Goal: Task Accomplishment & Management: Manage account settings

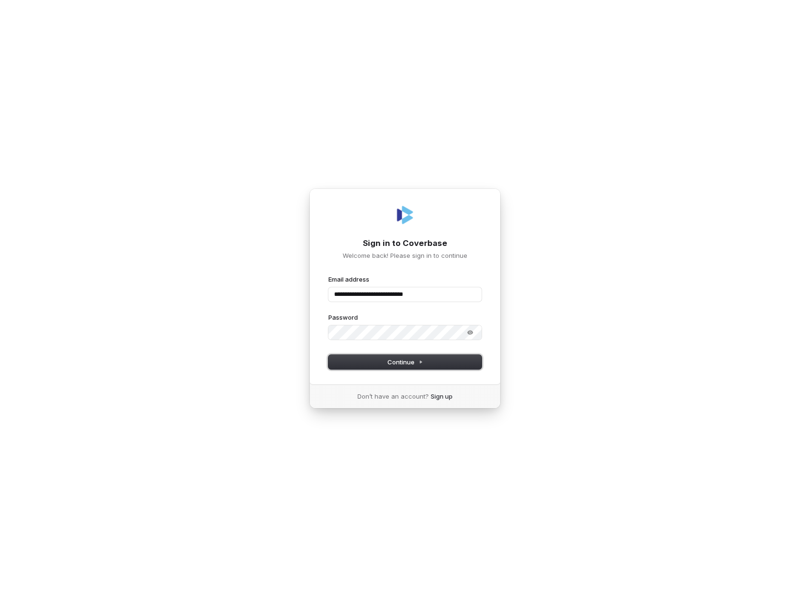
click at [430, 362] on button "Continue" at bounding box center [404, 362] width 153 height 14
type input "**********"
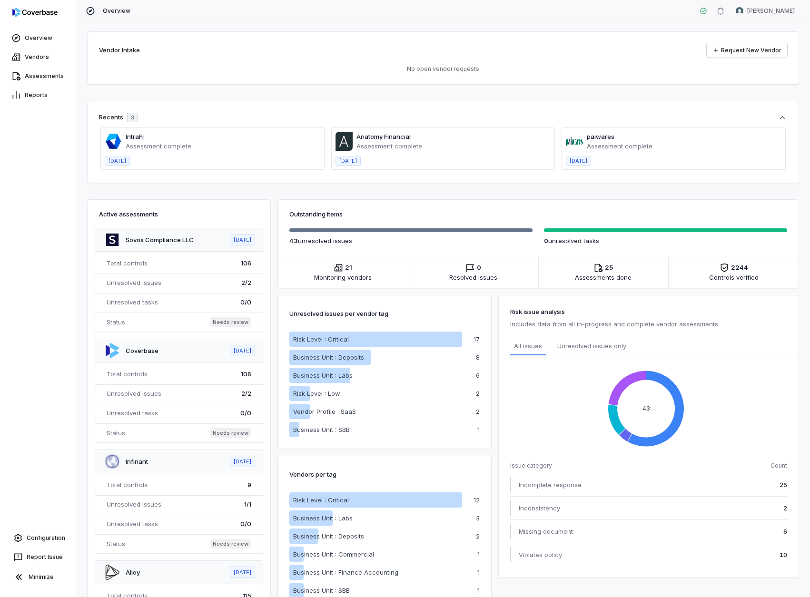
click at [205, 141] on span at bounding box center [212, 148] width 223 height 41
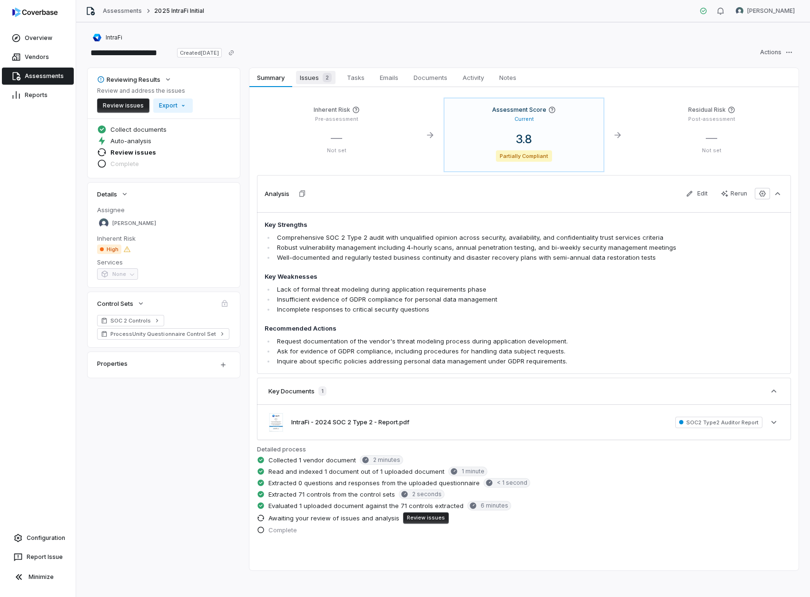
click at [319, 79] on span "Issues 2" at bounding box center [316, 77] width 40 height 13
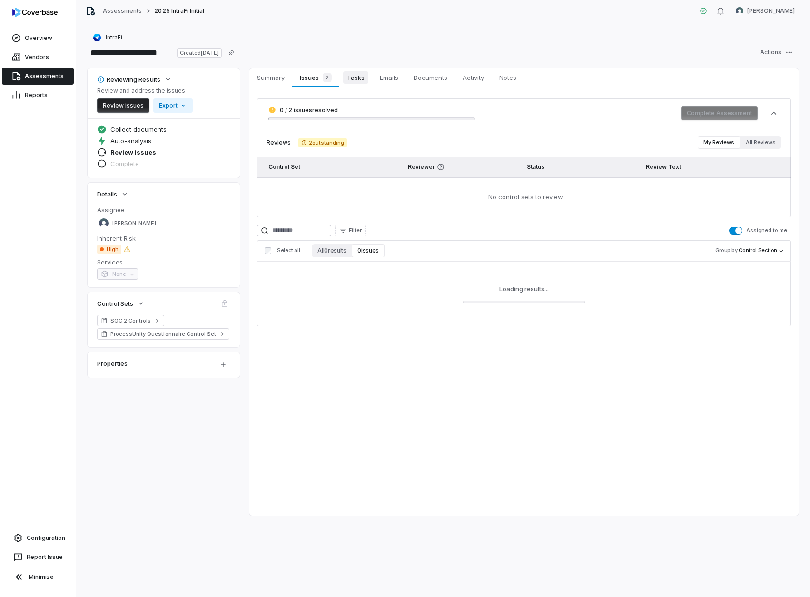
click at [359, 81] on span "Tasks" at bounding box center [355, 77] width 25 height 12
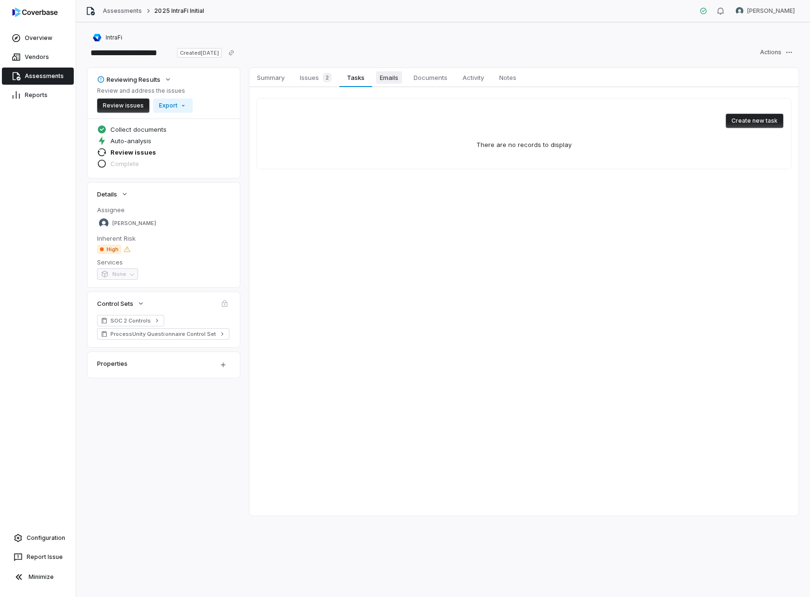
click at [393, 81] on span "Emails" at bounding box center [389, 77] width 26 height 12
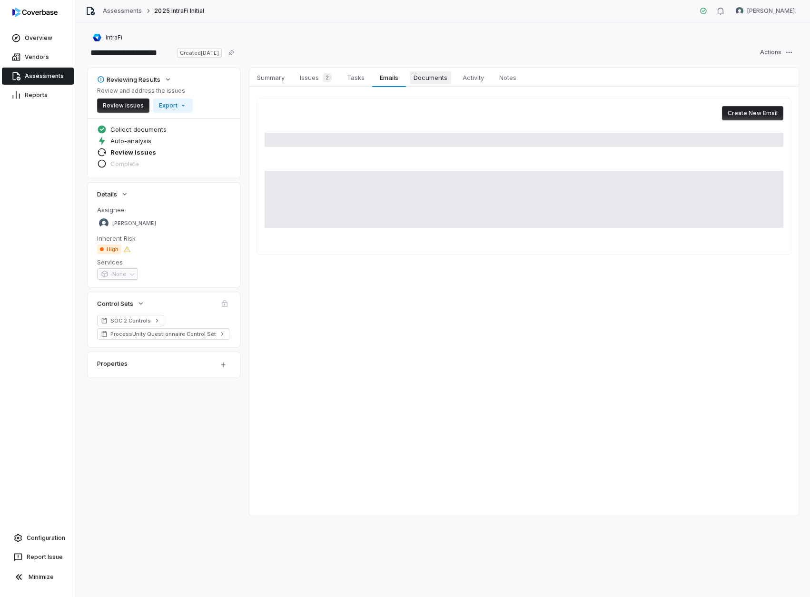
click at [429, 79] on span "Documents" at bounding box center [430, 77] width 41 height 12
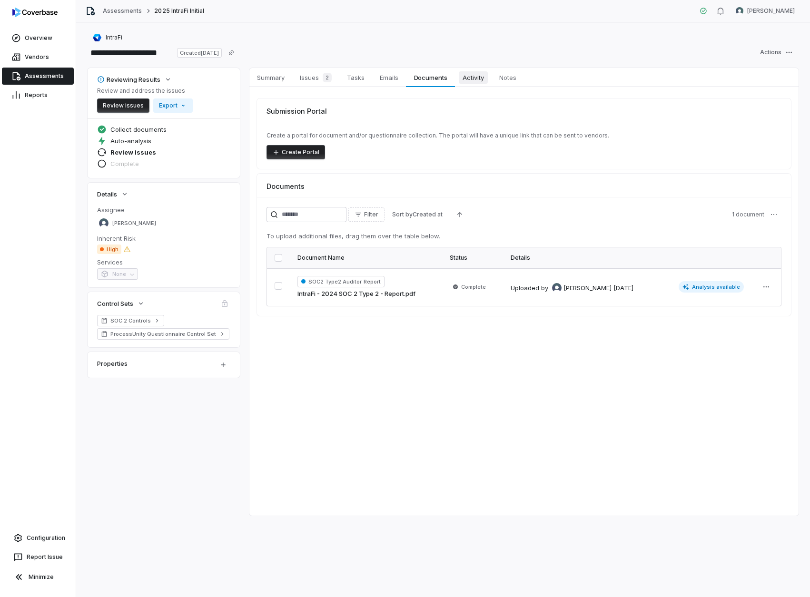
click at [482, 81] on span "Activity" at bounding box center [473, 77] width 29 height 12
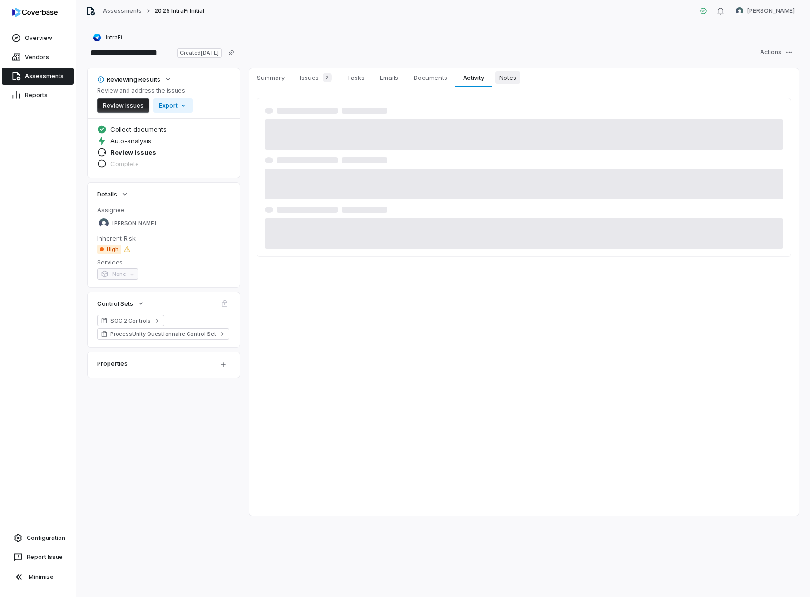
click at [506, 81] on span "Notes" at bounding box center [508, 77] width 25 height 12
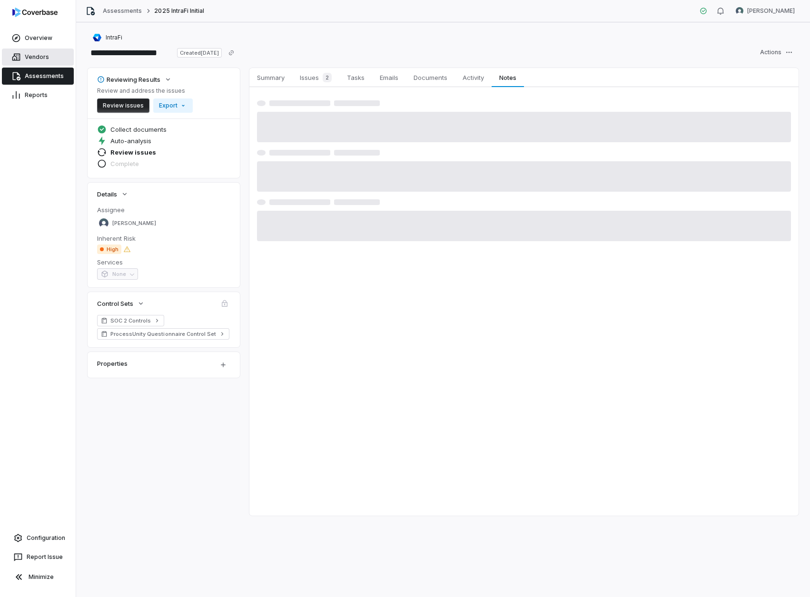
click at [39, 56] on link "Vendors" at bounding box center [38, 57] width 72 height 17
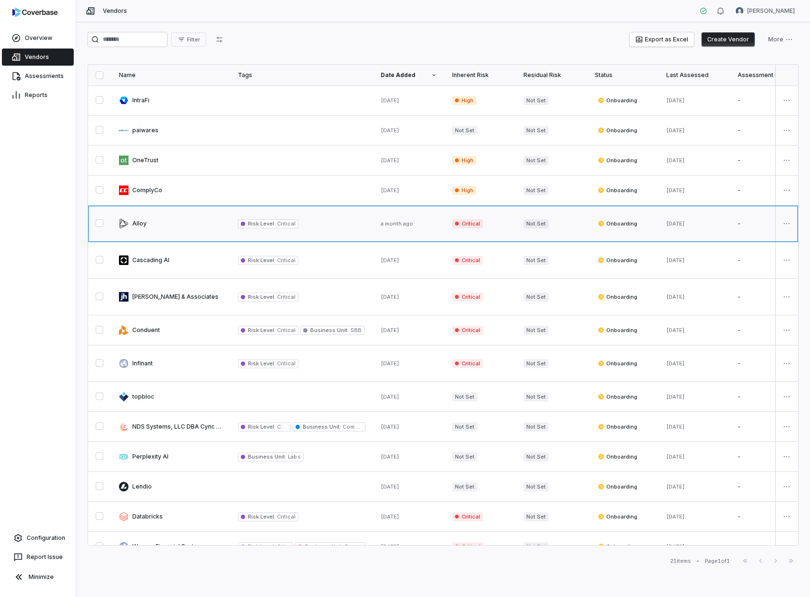
click at [143, 218] on link at bounding box center [170, 224] width 119 height 36
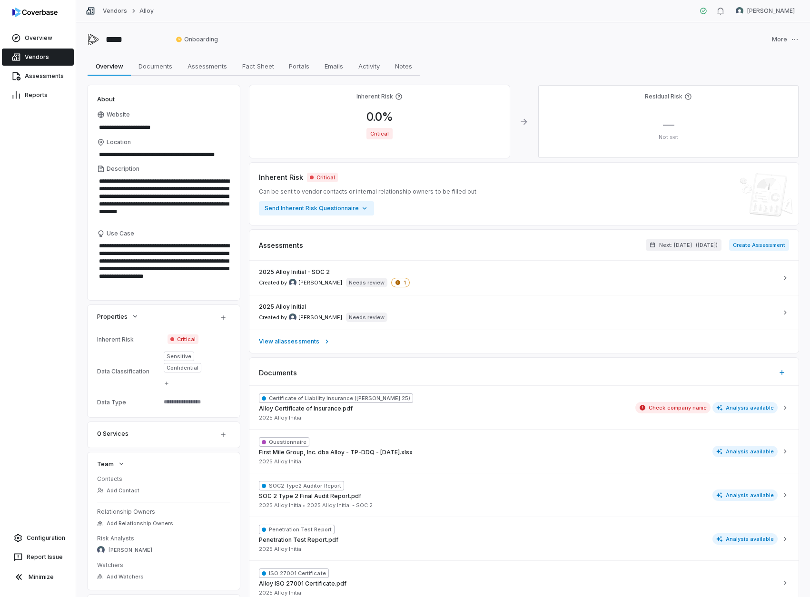
click at [465, 207] on div "Inherent Risk Critical Can be sent to vendor contacts or internal relationship …" at bounding box center [524, 193] width 530 height 43
click at [206, 67] on span "Assessments" at bounding box center [207, 66] width 47 height 12
type textarea "*"
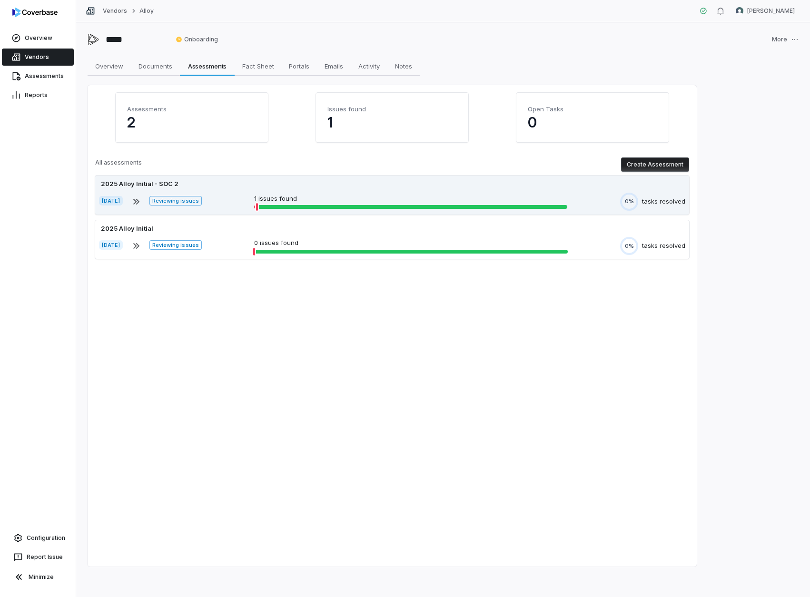
click at [242, 199] on div "Jul 14, 2025 Reviewing issues 1 issues found 0% tasks resolved" at bounding box center [392, 202] width 586 height 18
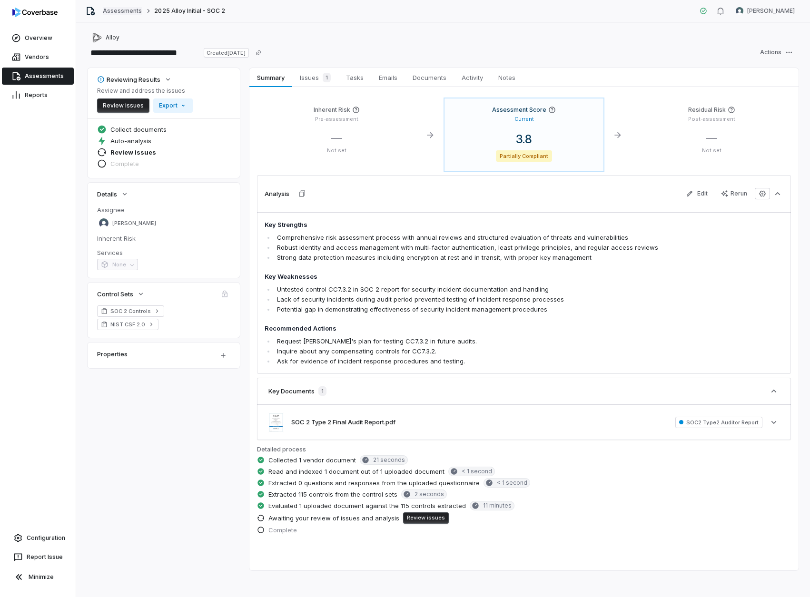
click at [127, 12] on link "Assessments" at bounding box center [122, 11] width 39 height 8
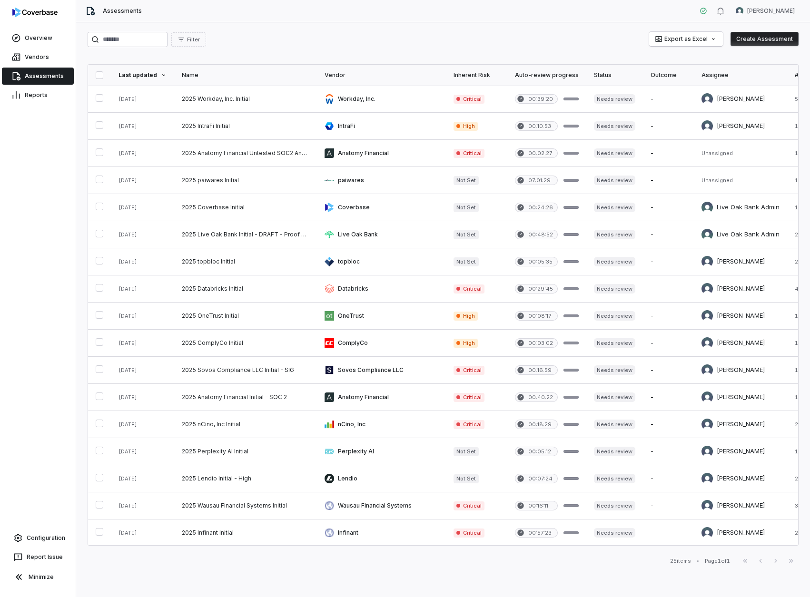
click at [765, 38] on button "Create Assessment" at bounding box center [765, 39] width 68 height 14
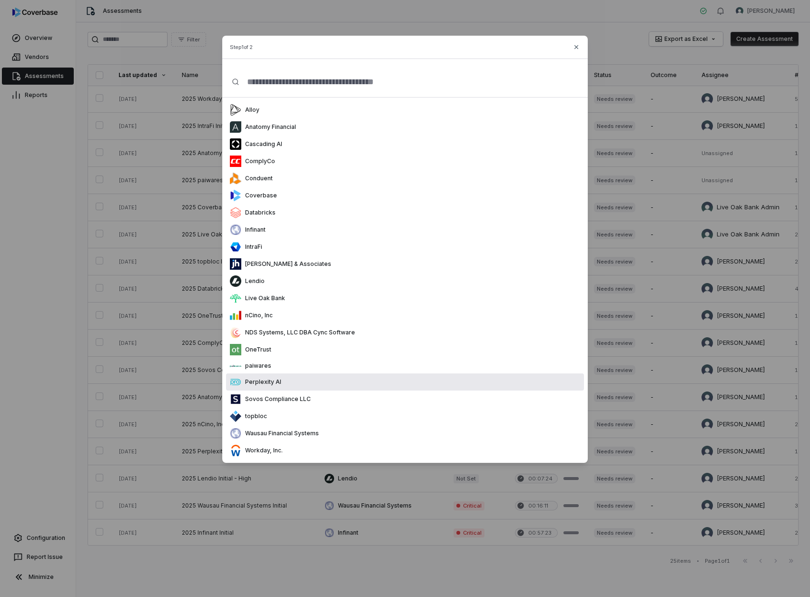
click at [318, 385] on div "Perplexity AI" at bounding box center [405, 382] width 358 height 17
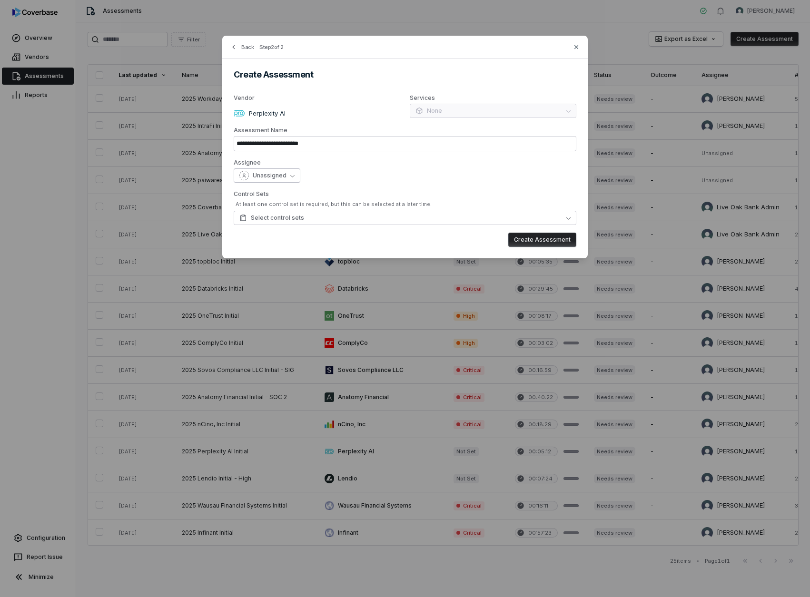
click at [278, 180] on div "Unassigned" at bounding box center [262, 176] width 47 height 10
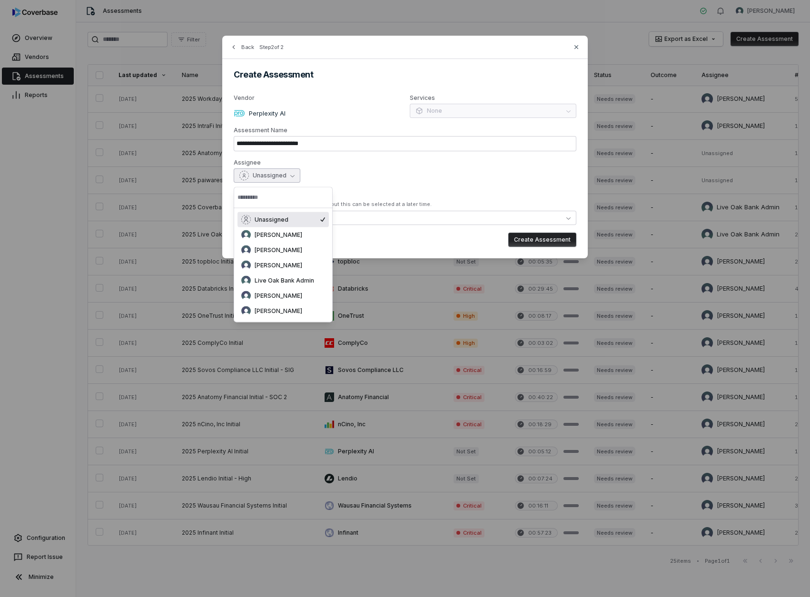
click at [435, 191] on label "Control Sets" at bounding box center [405, 194] width 343 height 8
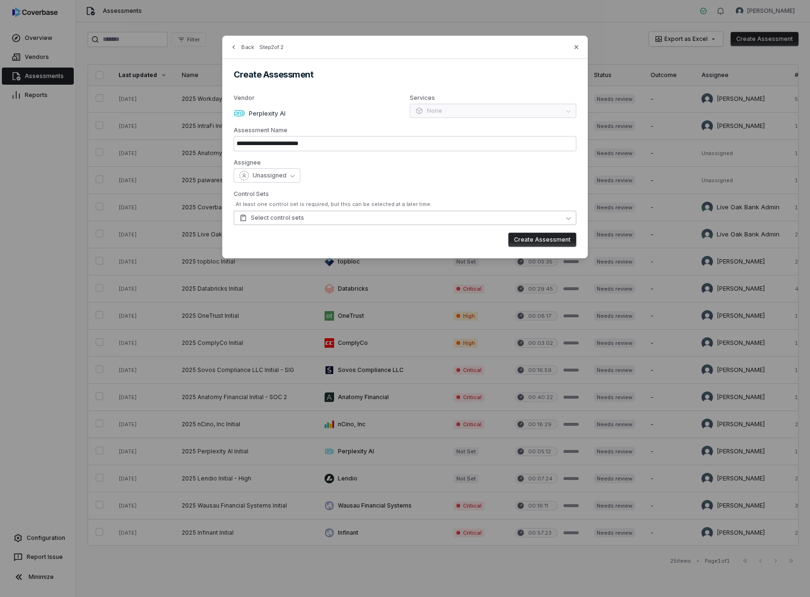
click at [365, 222] on button "Select control sets" at bounding box center [405, 218] width 343 height 14
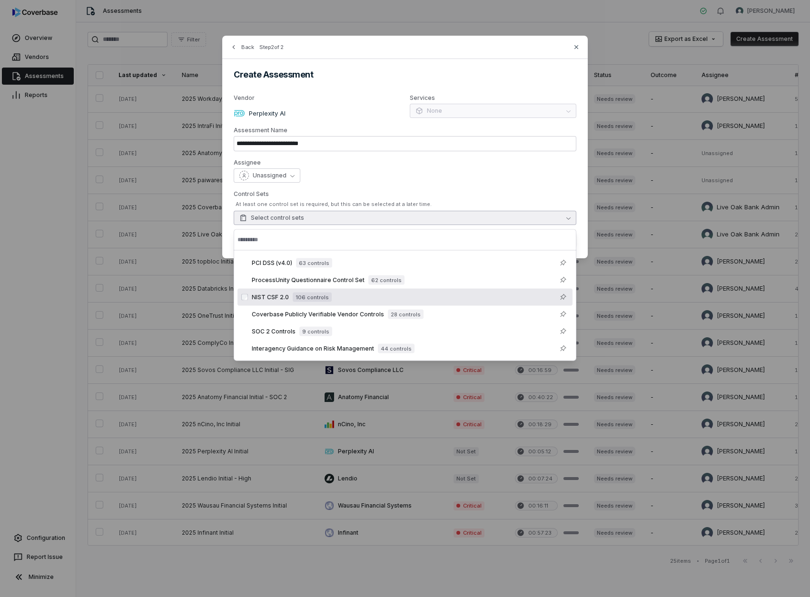
click at [348, 295] on div "NIST CSF 2.0 106 controls" at bounding box center [410, 297] width 317 height 11
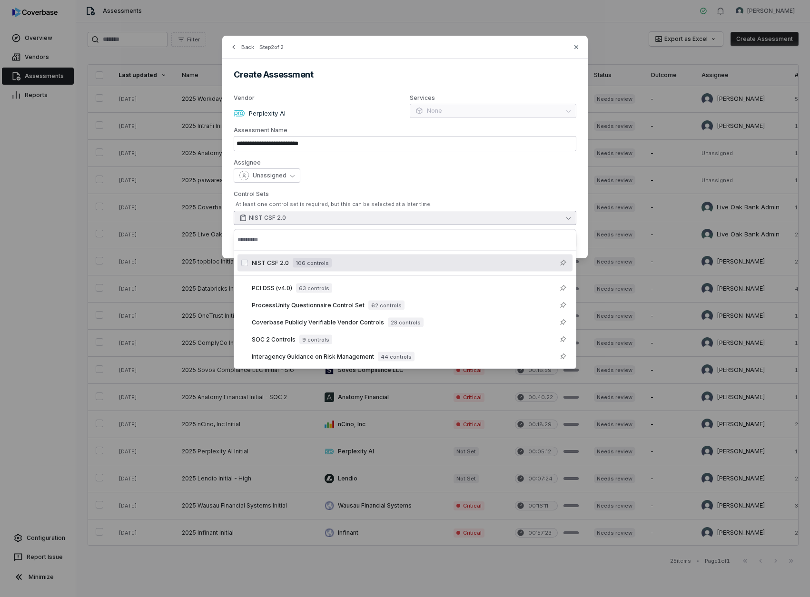
click at [378, 196] on label "Control Sets" at bounding box center [405, 194] width 343 height 8
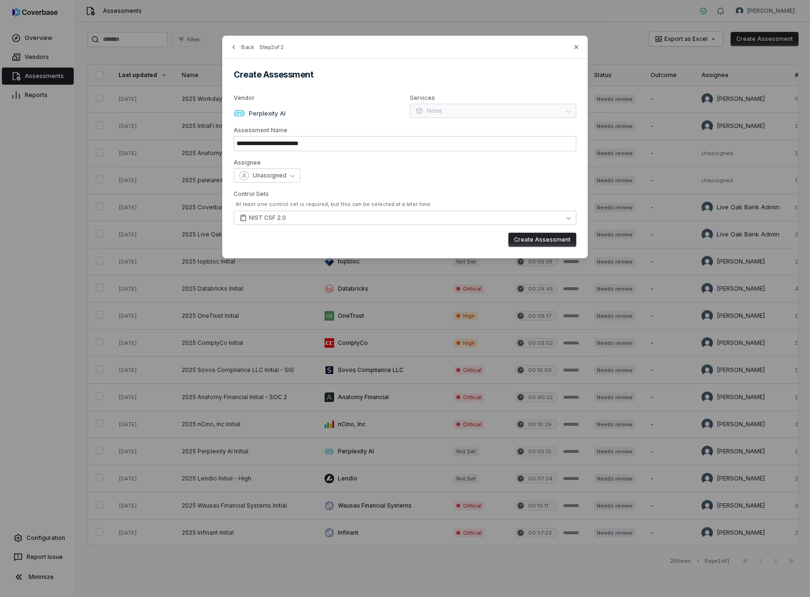
click at [299, 183] on div "**********" at bounding box center [405, 147] width 366 height 223
click at [291, 179] on button "Unassigned" at bounding box center [267, 176] width 67 height 14
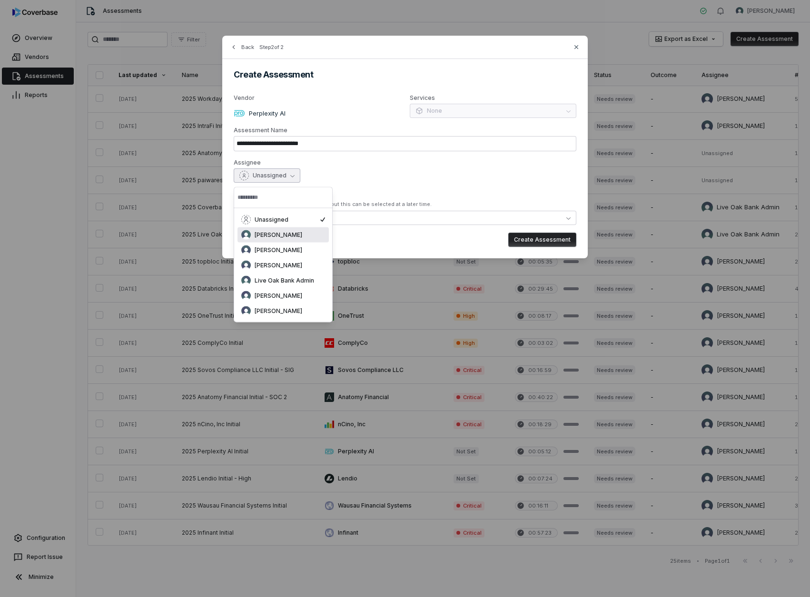
click at [292, 237] on span "[PERSON_NAME]" at bounding box center [279, 235] width 48 height 8
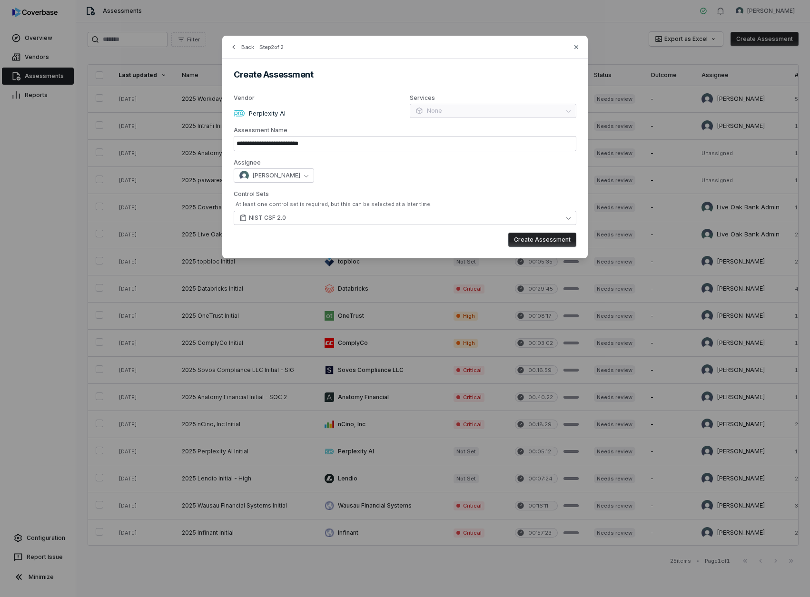
click at [442, 176] on div "[PERSON_NAME]" at bounding box center [405, 176] width 343 height 14
drag, startPoint x: 303, startPoint y: 142, endPoint x: 291, endPoint y: 142, distance: 12.4
click at [291, 142] on input "**********" at bounding box center [405, 143] width 343 height 15
type input "**********"
click at [544, 243] on button "Create Assessment" at bounding box center [542, 240] width 68 height 14
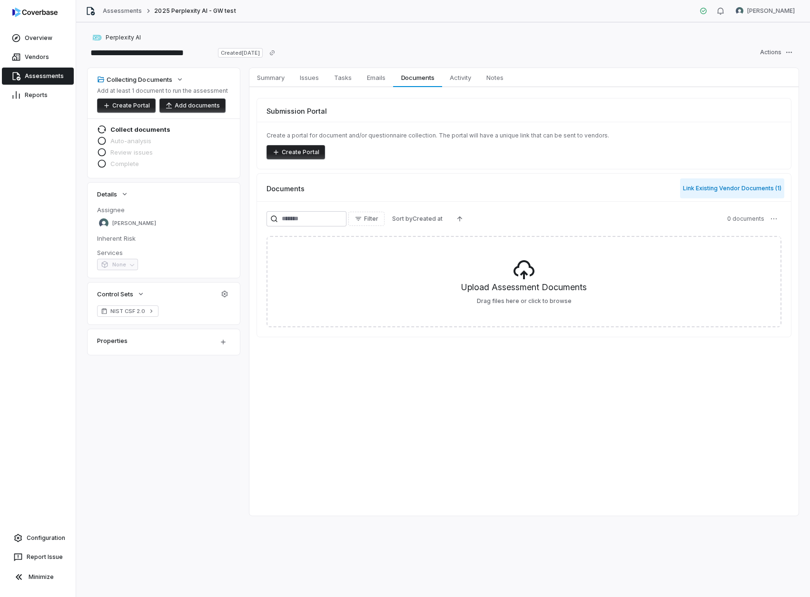
click at [689, 187] on button "Link Existing Vendor Documents ( 1 )" at bounding box center [732, 189] width 104 height 20
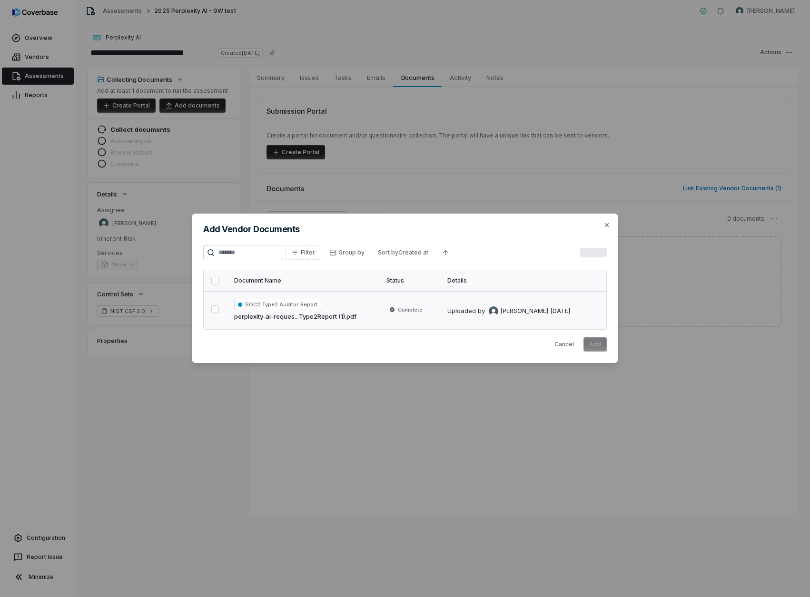
click at [218, 310] on button "button" at bounding box center [215, 310] width 8 height 8
click at [591, 342] on button "Add" at bounding box center [595, 345] width 23 height 14
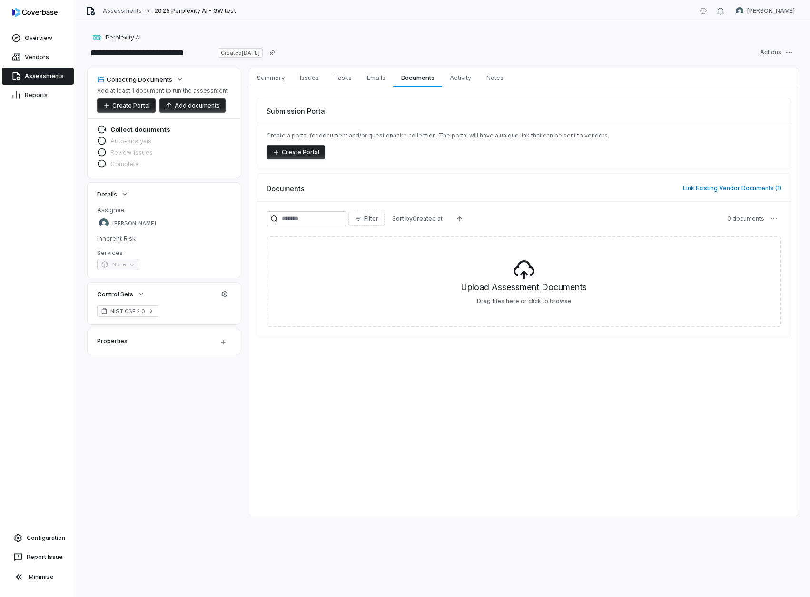
click at [573, 189] on div "Documents Link Existing Vendor Documents ( 1 )" at bounding box center [524, 185] width 534 height 22
click at [368, 79] on span "Emails" at bounding box center [376, 77] width 26 height 12
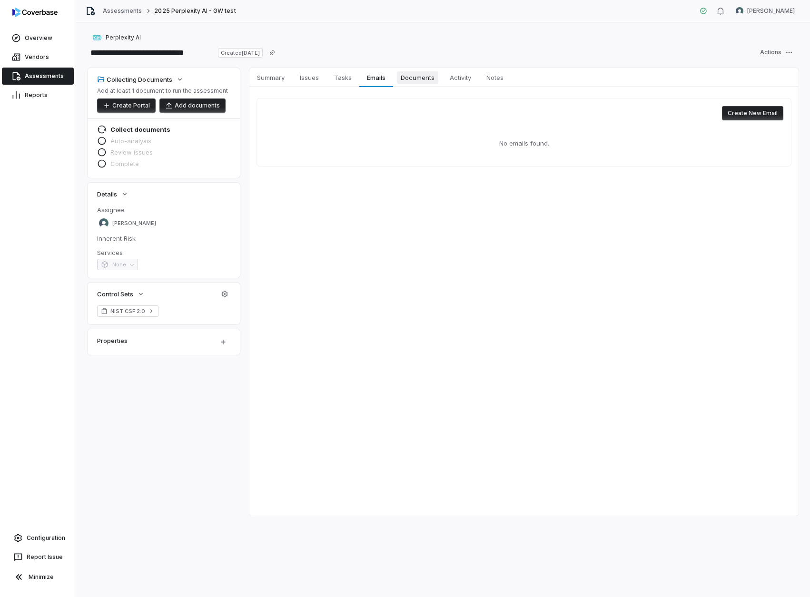
click at [422, 74] on span "Documents" at bounding box center [417, 77] width 41 height 12
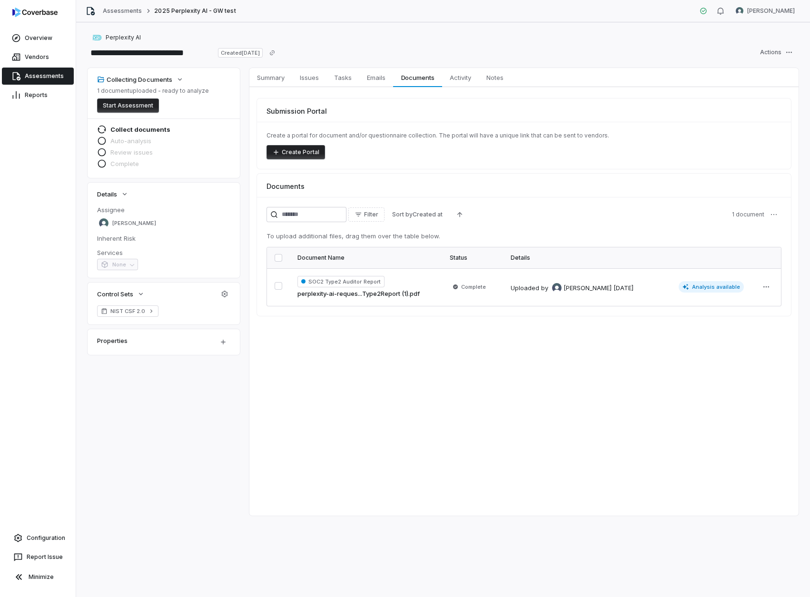
click at [501, 350] on div "Summary Summary Issues Issues Tasks Tasks Emails Emails Documents Documents Act…" at bounding box center [523, 292] width 549 height 448
click at [722, 290] on span "Analysis available" at bounding box center [712, 286] width 66 height 11
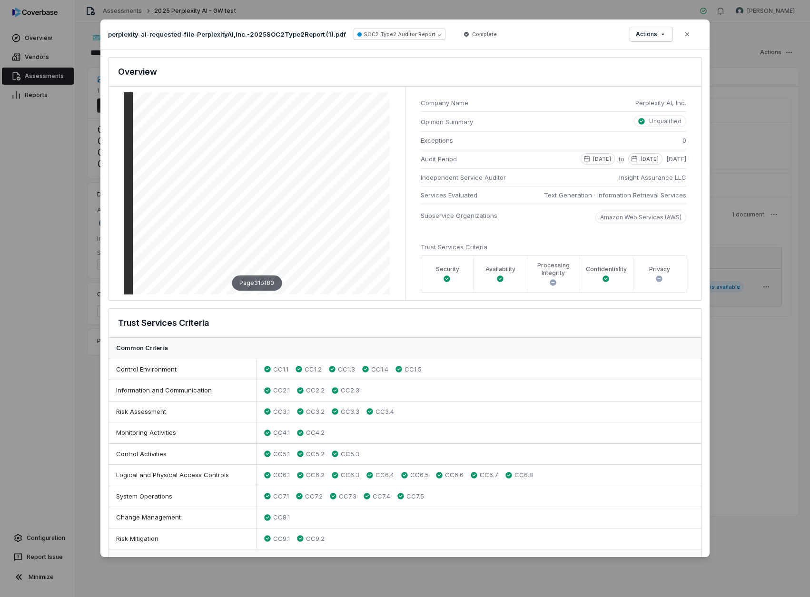
scroll to position [10709, 0]
click at [410, 34] on button "SOC2 Type2 Auditor Report" at bounding box center [400, 34] width 92 height 11
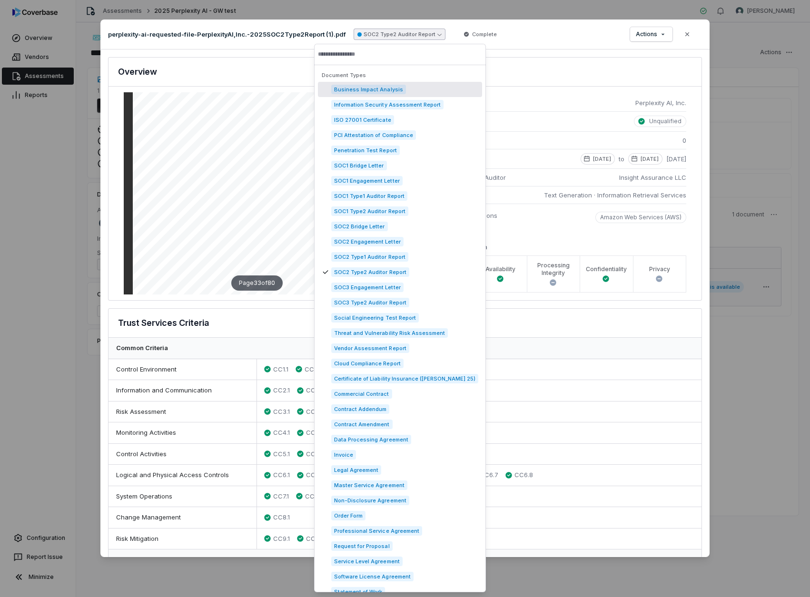
click at [540, 32] on div "perplexity-ai-requested-file-PerplexityAI,Inc.-2025SOC2Type2Report (1).pdf SOC2…" at bounding box center [404, 35] width 609 height 30
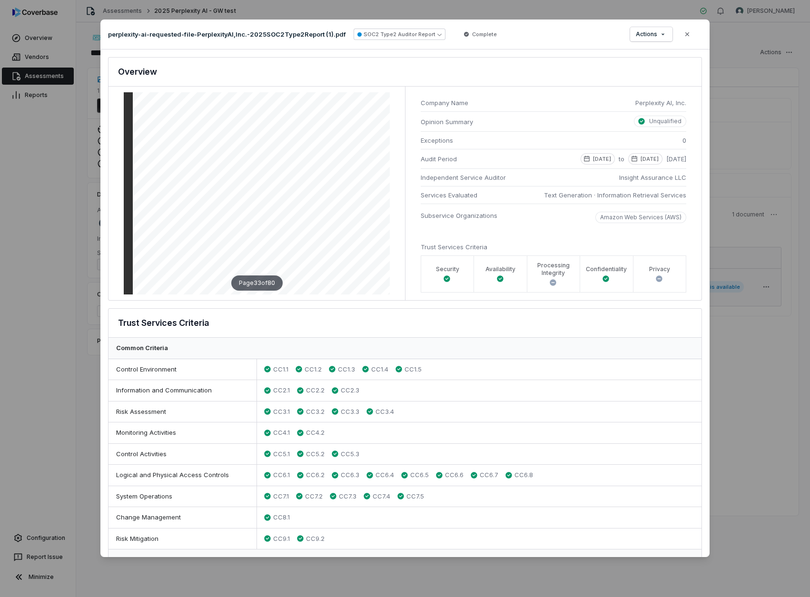
click at [651, 44] on div "perplexity-ai-requested-file-PerplexityAI,Inc.-2025SOC2Type2Report (1).pdf SOC2…" at bounding box center [404, 35] width 609 height 30
click at [655, 33] on div "Document Preview perplexity-ai-requested-file-PerplexityAI,Inc.-2025SOC2Type2Re…" at bounding box center [405, 298] width 810 height 589
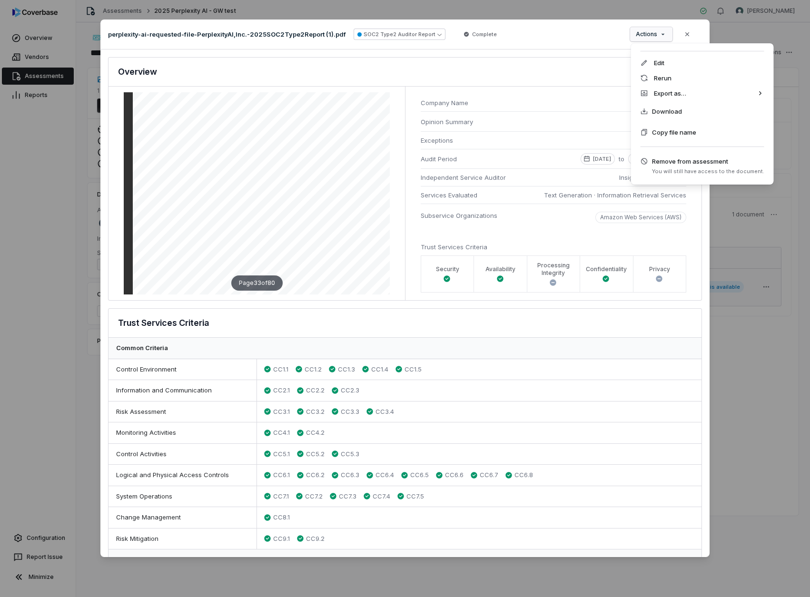
click at [591, 35] on div "Document Preview perplexity-ai-requested-file-PerplexityAI,Inc.-2025SOC2Type2Re…" at bounding box center [405, 298] width 810 height 589
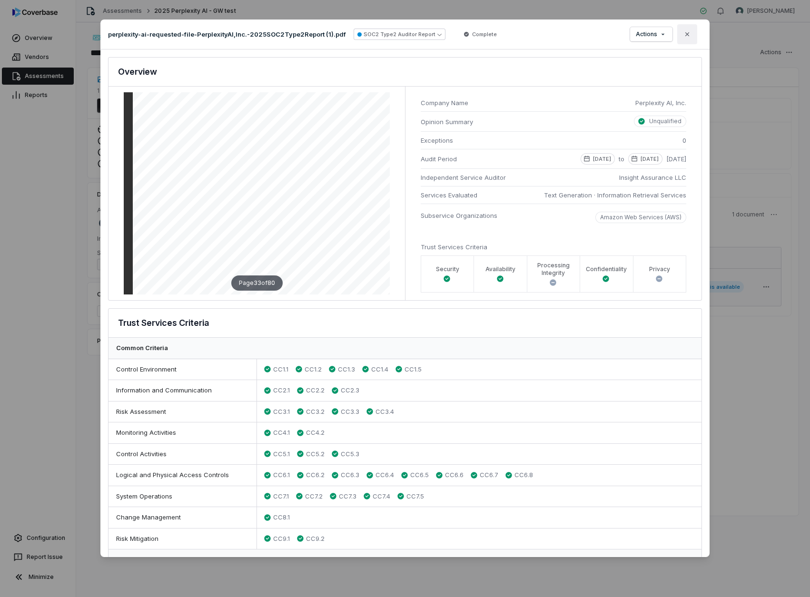
click at [686, 35] on icon "button" at bounding box center [687, 34] width 4 height 4
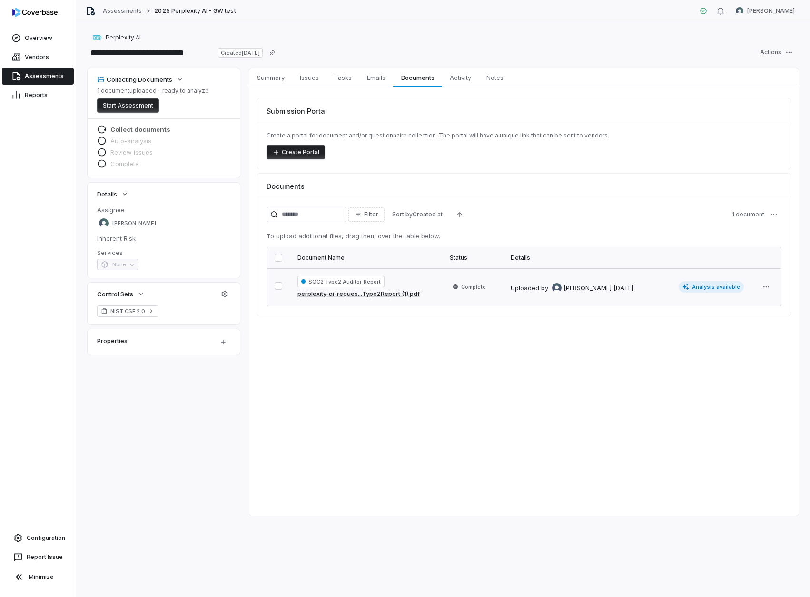
click at [136, 129] on span "Collect documents" at bounding box center [140, 129] width 60 height 9
click at [310, 78] on span "Issues" at bounding box center [309, 77] width 27 height 12
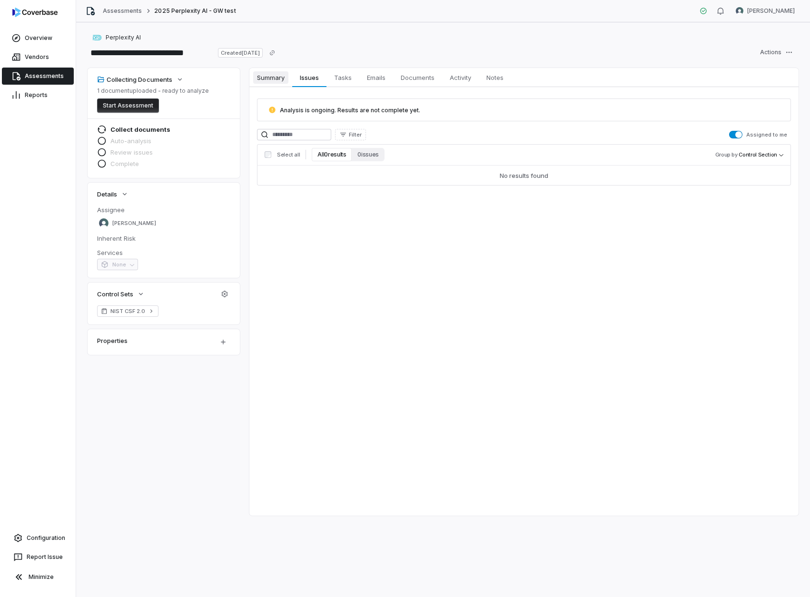
click at [263, 77] on span "Summary" at bounding box center [270, 77] width 35 height 12
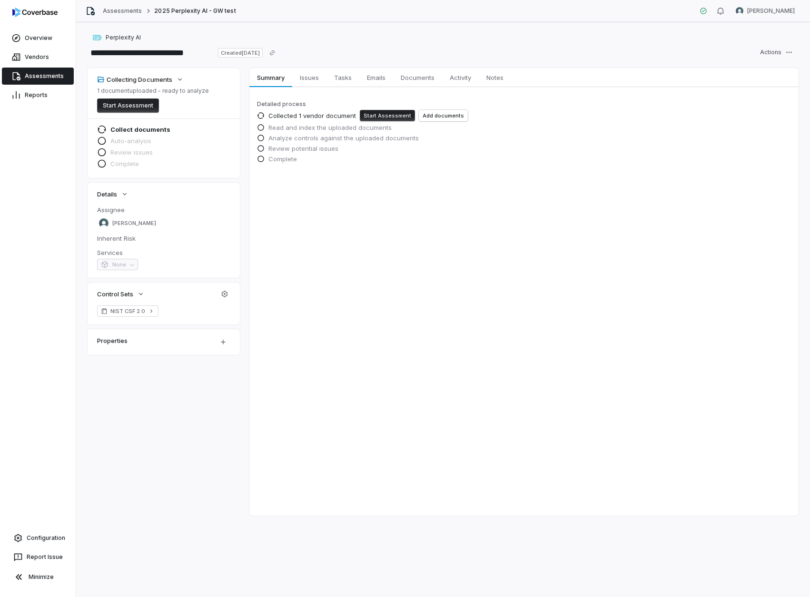
click at [375, 115] on button "Start Assessment" at bounding box center [387, 115] width 55 height 11
click at [520, 160] on div "Complete" at bounding box center [524, 160] width 534 height 10
click at [124, 138] on span "Auto-analysis" at bounding box center [130, 141] width 41 height 9
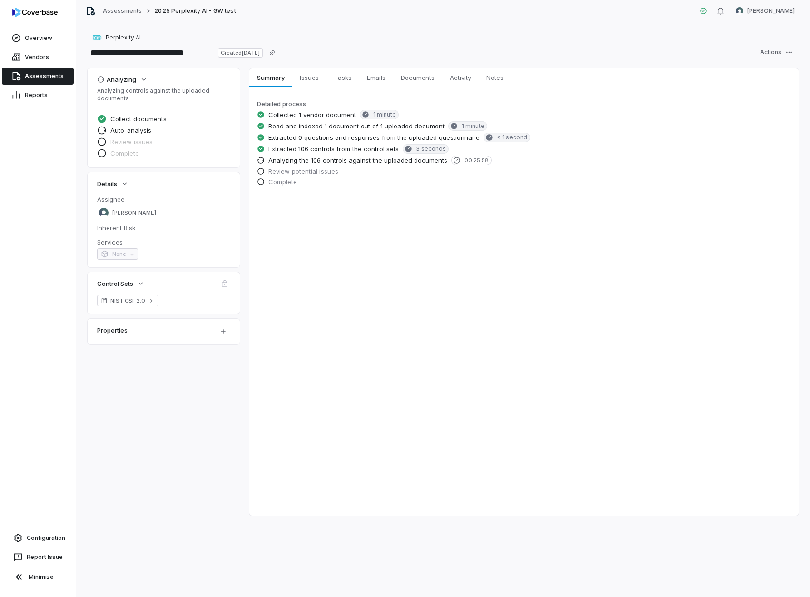
click at [35, 17] on img at bounding box center [34, 13] width 45 height 10
click at [43, 532] on link "Configuration" at bounding box center [38, 538] width 68 height 17
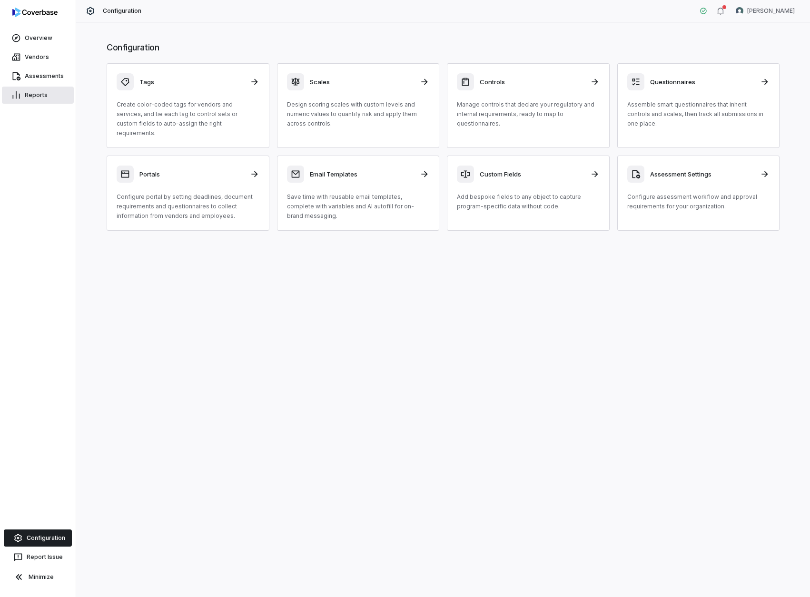
click at [35, 91] on link "Reports" at bounding box center [38, 95] width 72 height 17
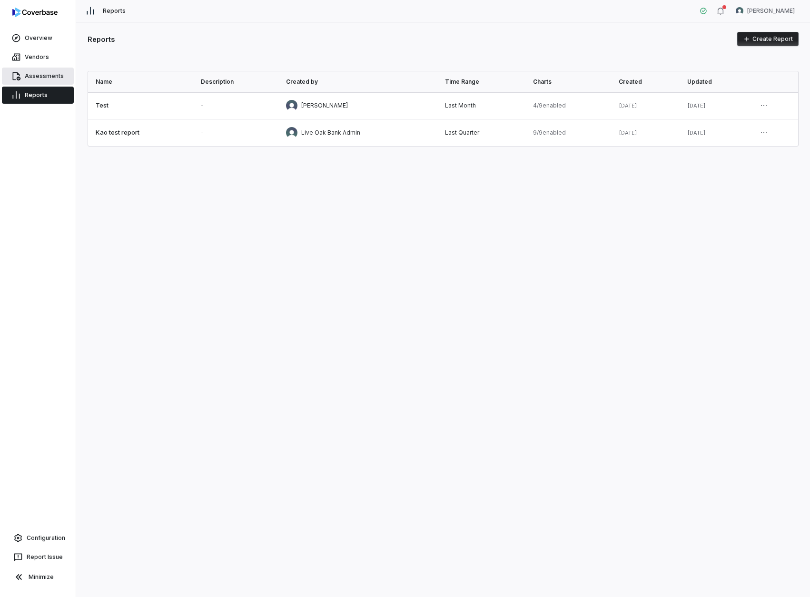
click at [42, 77] on link "Assessments" at bounding box center [38, 76] width 72 height 17
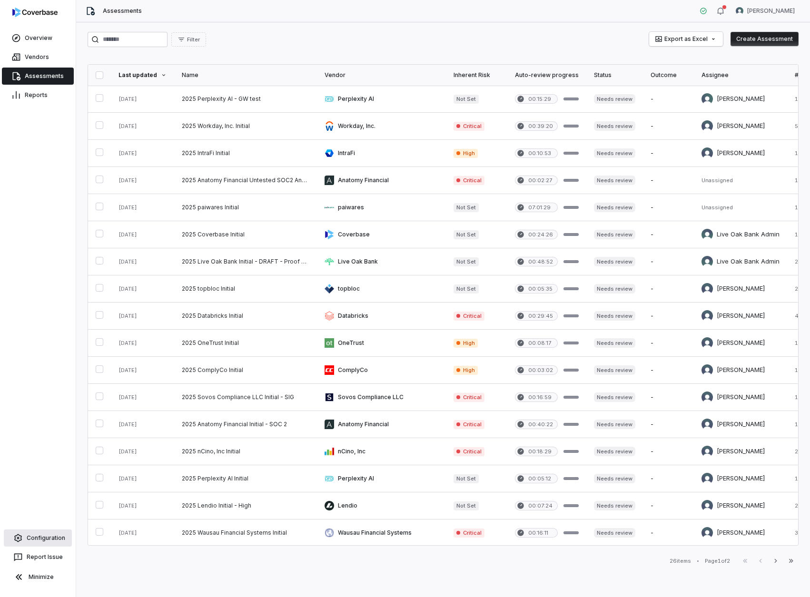
click at [44, 532] on link "Configuration" at bounding box center [38, 538] width 68 height 17
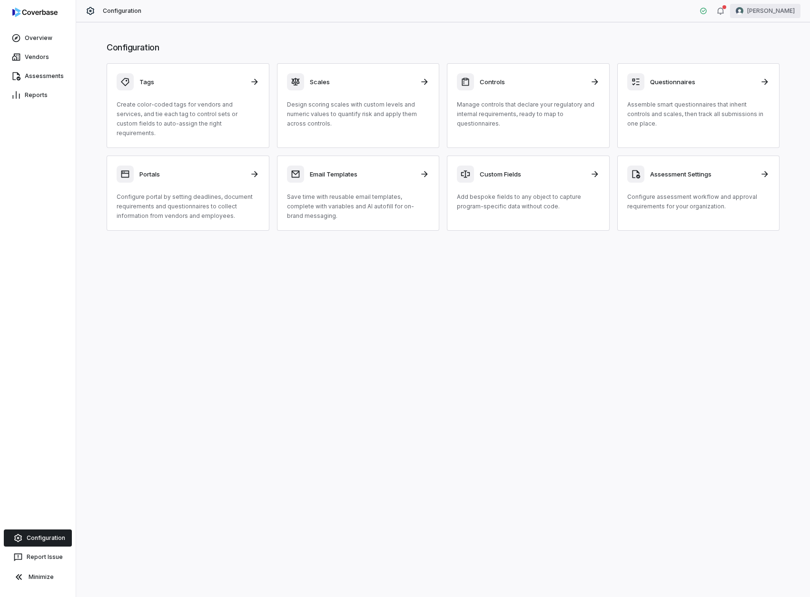
click at [775, 13] on html "Overview Vendors Assessments Reports Configuration Report Issue Minimize Config…" at bounding box center [405, 298] width 810 height 597
click at [765, 31] on div "Account" at bounding box center [760, 33] width 73 height 15
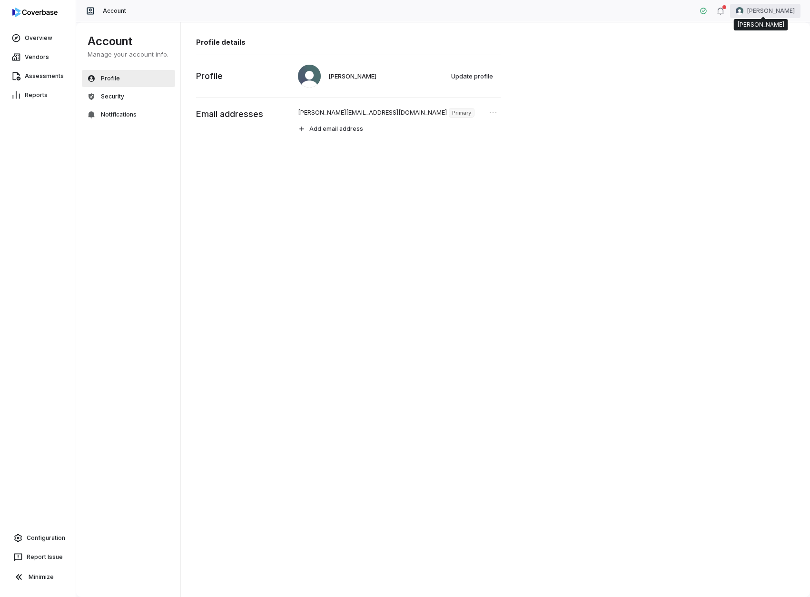
click at [765, 12] on html "Overview Vendors Assessments Reports Configuration Report Issue Minimize Accoun…" at bounding box center [405, 298] width 810 height 597
click at [765, 53] on div "Organization" at bounding box center [760, 48] width 73 height 15
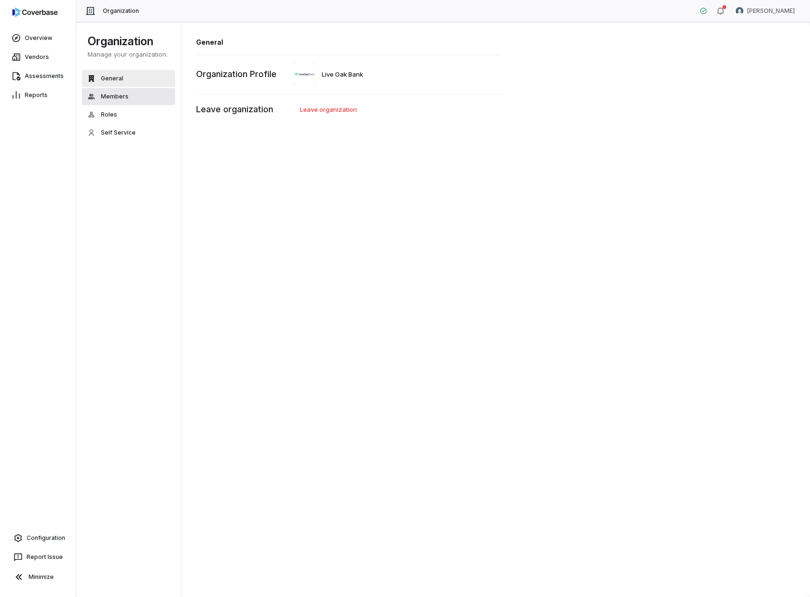
click at [133, 103] on button "Members" at bounding box center [128, 96] width 93 height 17
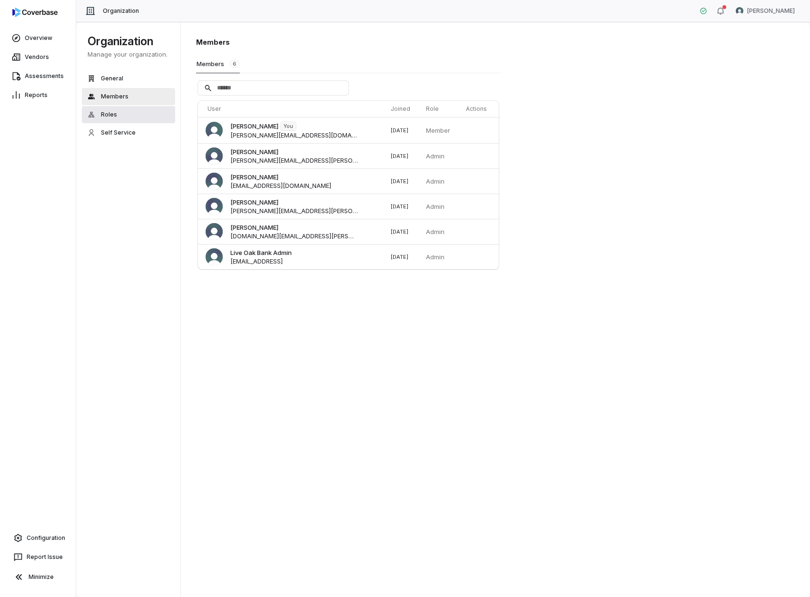
click at [120, 117] on button "Roles" at bounding box center [128, 114] width 93 height 17
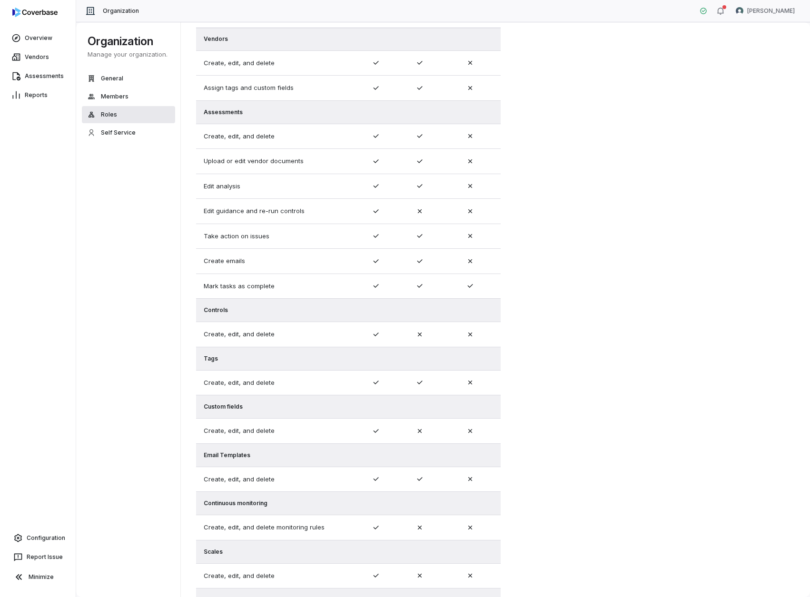
scroll to position [155, 0]
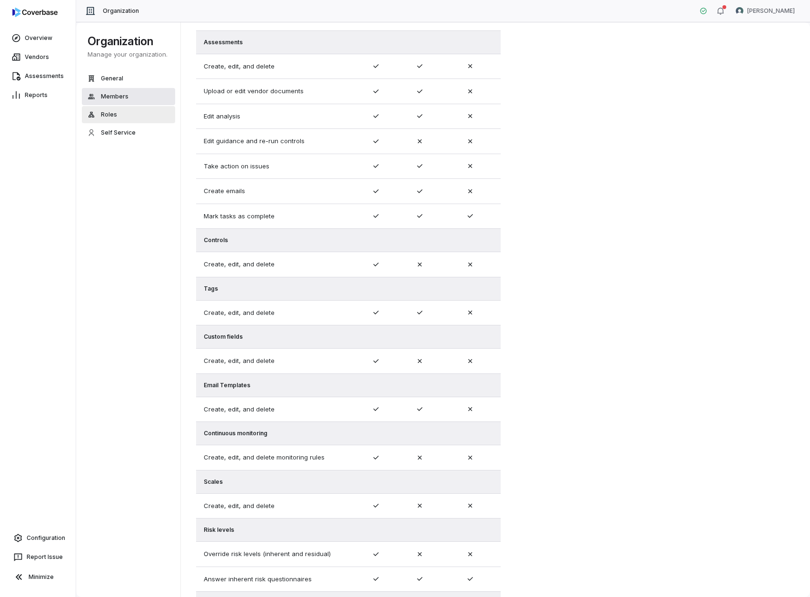
click at [129, 94] on button "Members" at bounding box center [128, 96] width 93 height 17
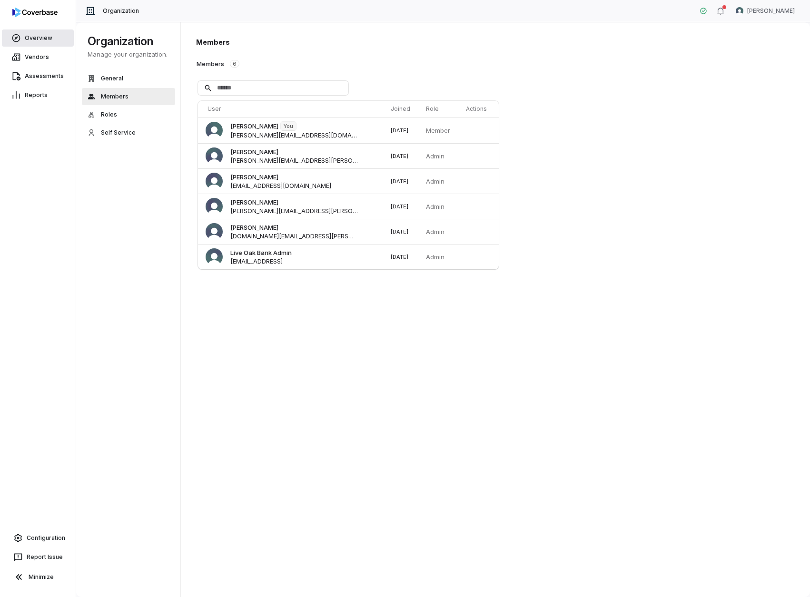
click at [44, 40] on link "Overview" at bounding box center [38, 38] width 72 height 17
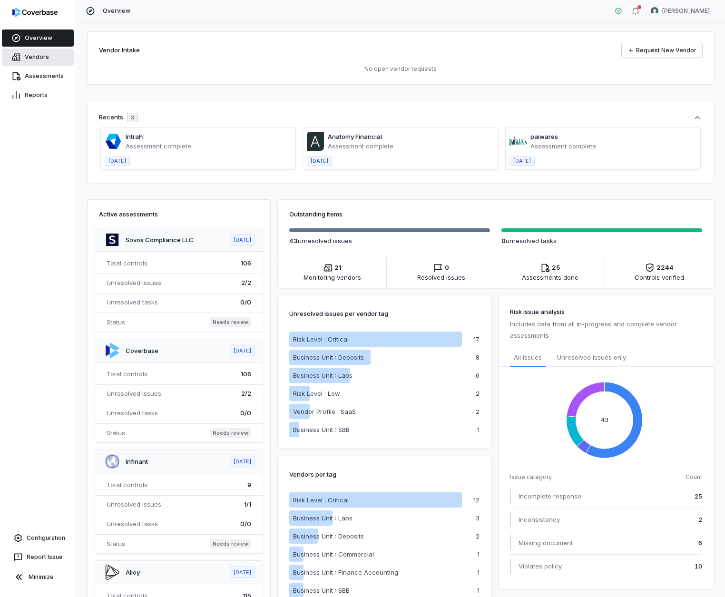
click at [50, 59] on link "Vendors" at bounding box center [38, 57] width 72 height 17
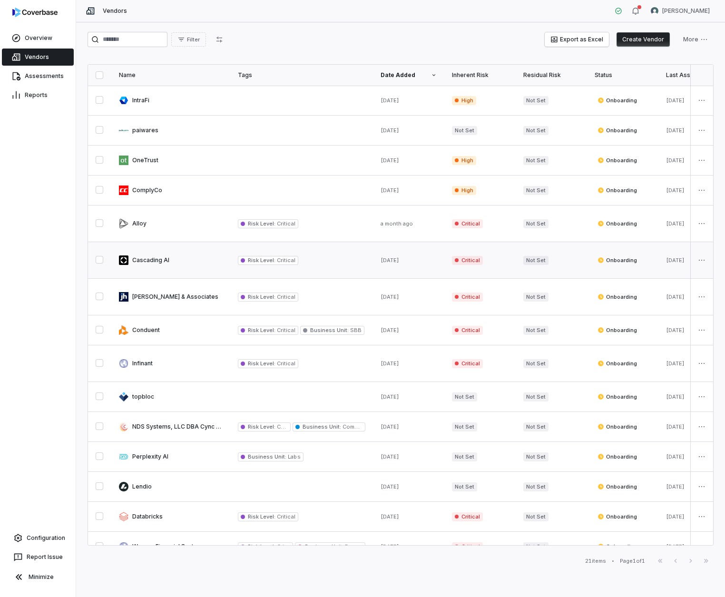
click at [157, 260] on link at bounding box center [170, 260] width 119 height 36
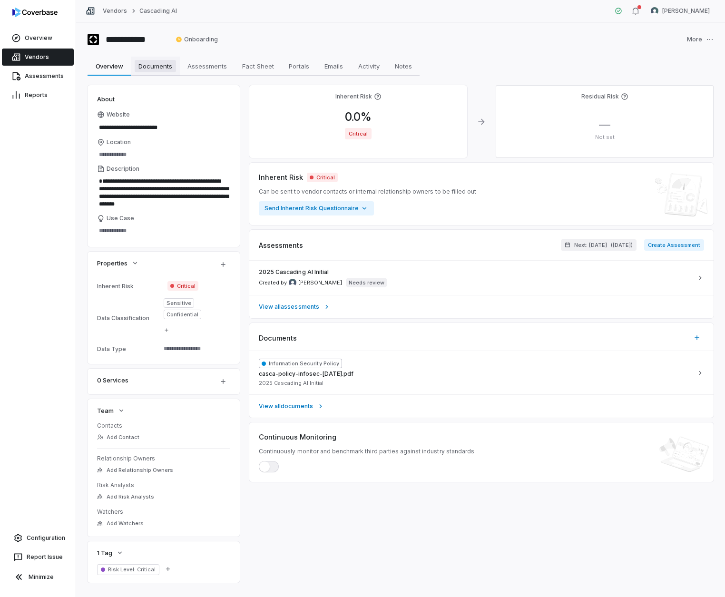
click at [172, 70] on span "Documents" at bounding box center [155, 66] width 41 height 12
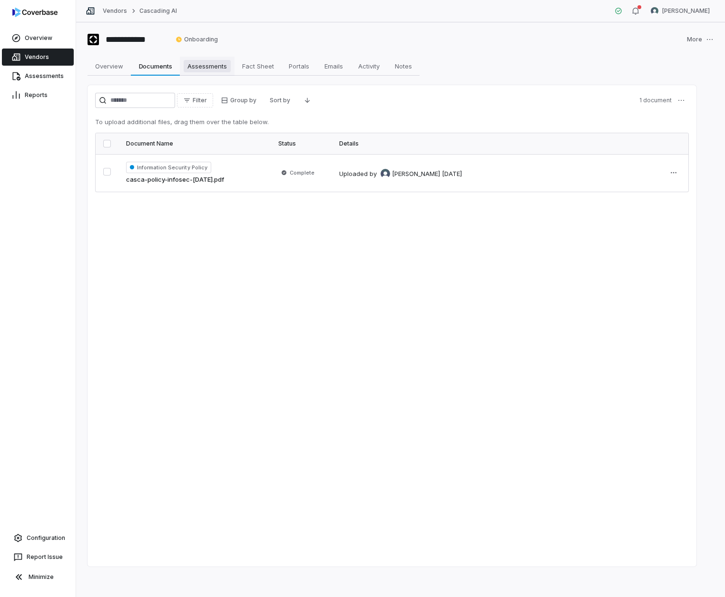
click at [204, 68] on span "Assessments" at bounding box center [207, 66] width 47 height 12
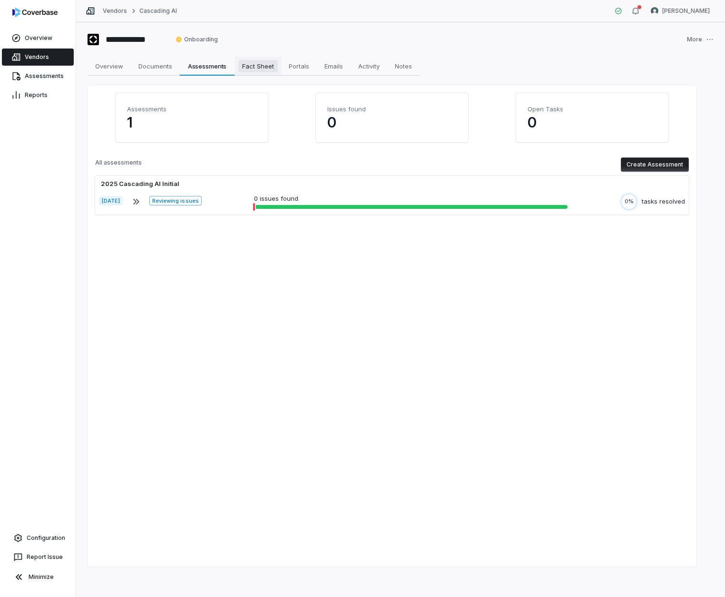
click at [238, 67] on link "Fact Sheet Fact Sheet" at bounding box center [258, 66] width 47 height 19
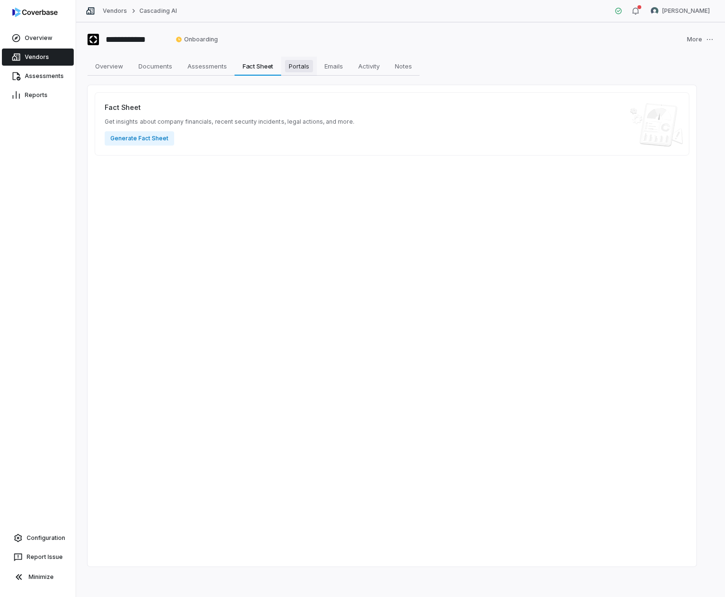
click at [307, 64] on span "Portals" at bounding box center [299, 66] width 28 height 12
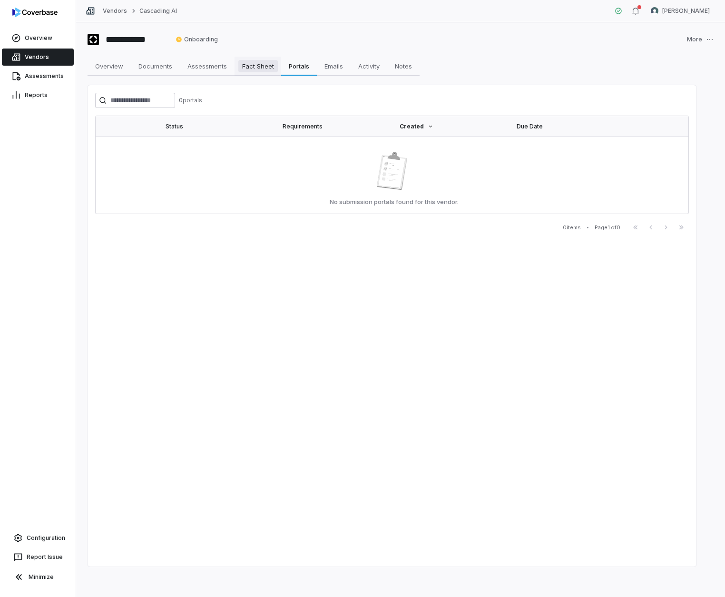
click at [251, 60] on span "Fact Sheet" at bounding box center [258, 66] width 40 height 12
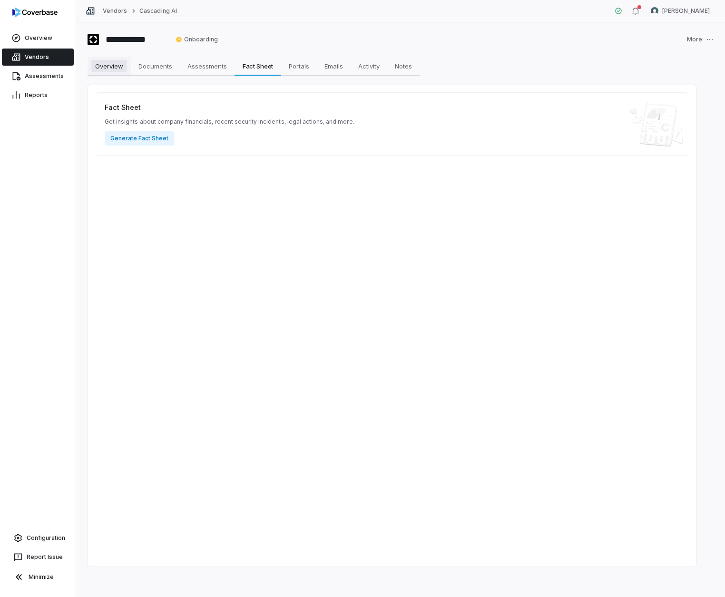
click at [125, 62] on span "Overview" at bounding box center [109, 66] width 36 height 12
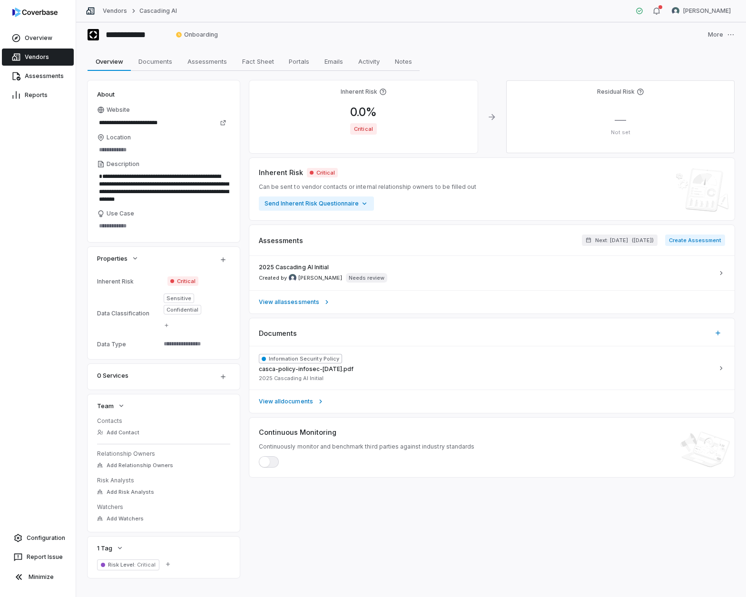
scroll to position [16, 0]
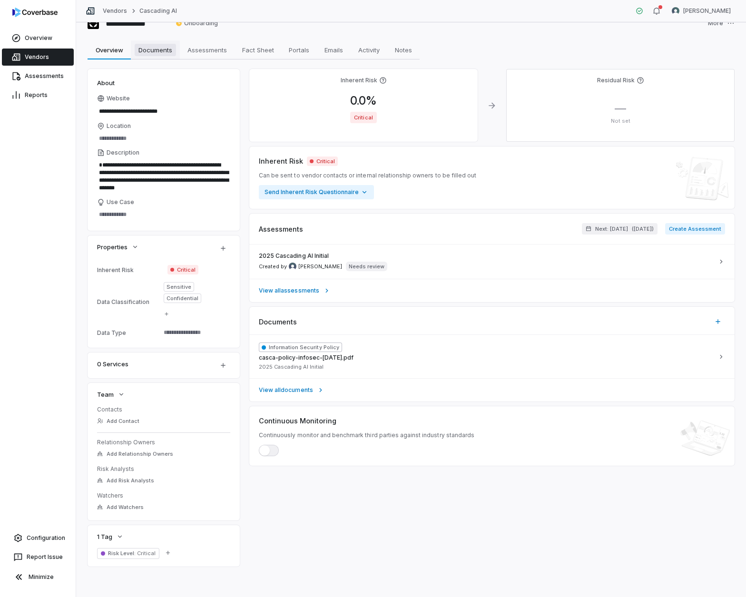
click at [154, 53] on span "Documents" at bounding box center [155, 50] width 41 height 12
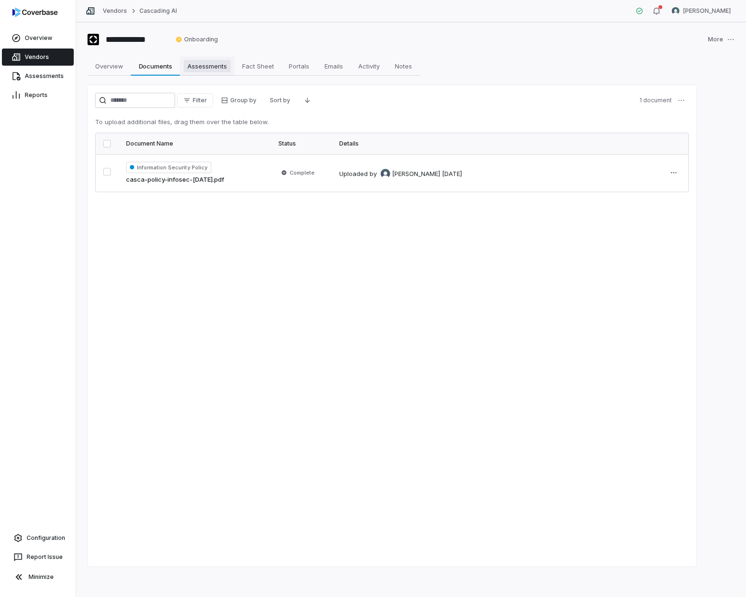
click at [230, 65] on span "Assessments" at bounding box center [207, 66] width 47 height 12
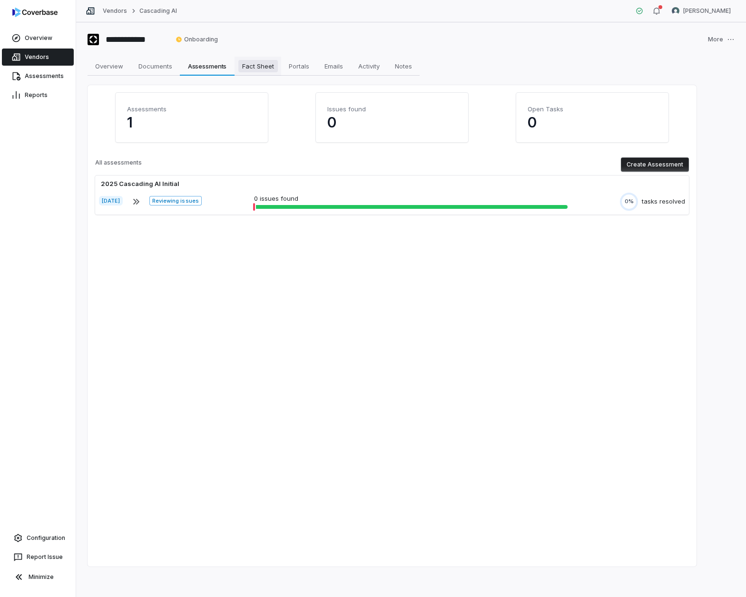
click at [271, 67] on span "Fact Sheet" at bounding box center [258, 66] width 40 height 12
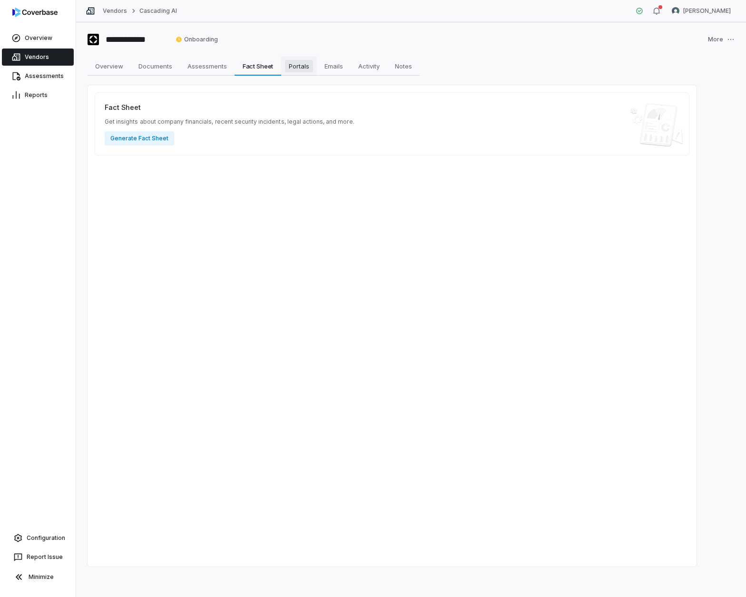
click at [299, 65] on span "Portals" at bounding box center [299, 66] width 28 height 12
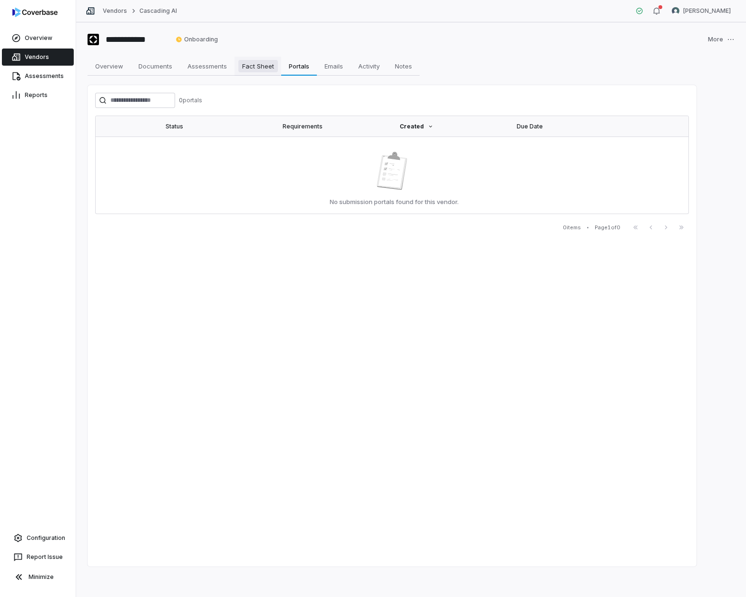
click at [244, 69] on span "Fact Sheet" at bounding box center [258, 66] width 40 height 12
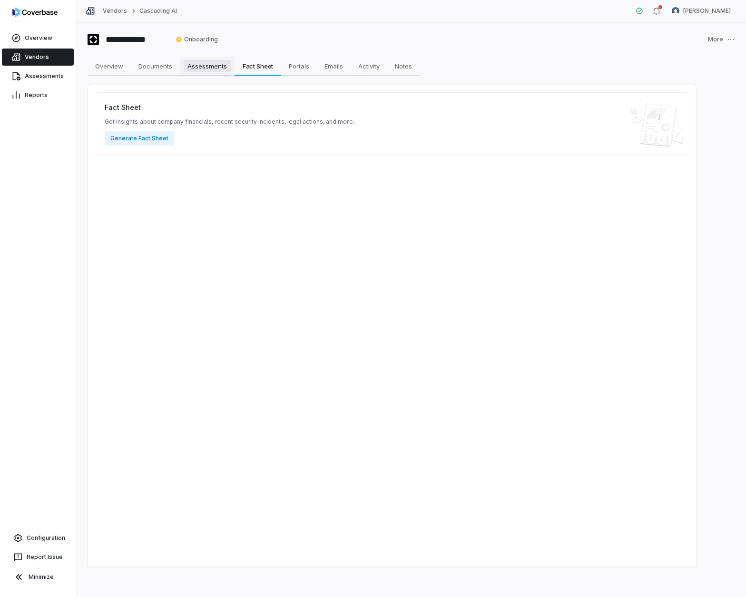
click at [216, 72] on link "Assessments Assessments" at bounding box center [207, 66] width 55 height 19
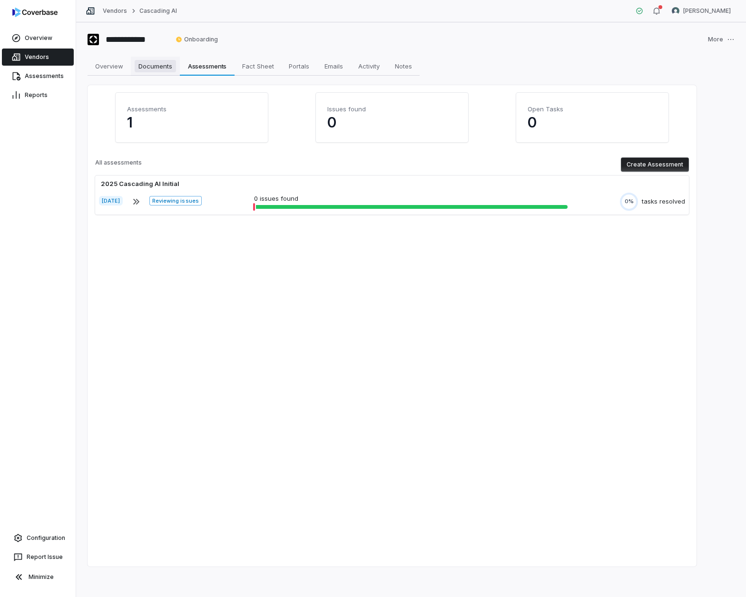
click at [156, 68] on span "Documents" at bounding box center [155, 66] width 41 height 12
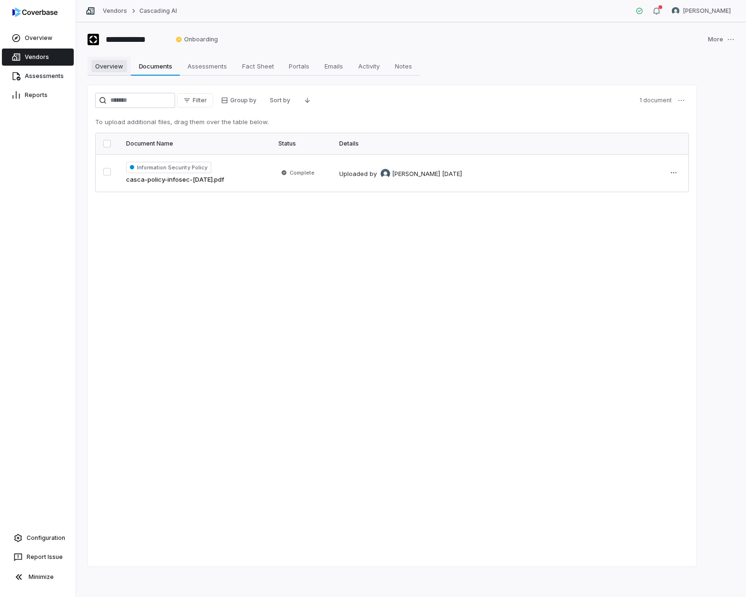
click at [98, 64] on span "Overview" at bounding box center [109, 66] width 36 height 12
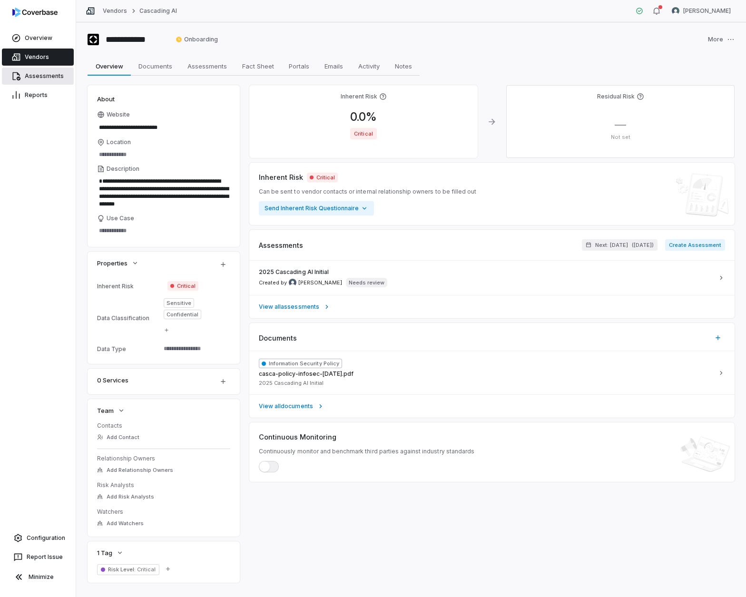
click at [43, 74] on link "Assessments" at bounding box center [38, 76] width 72 height 17
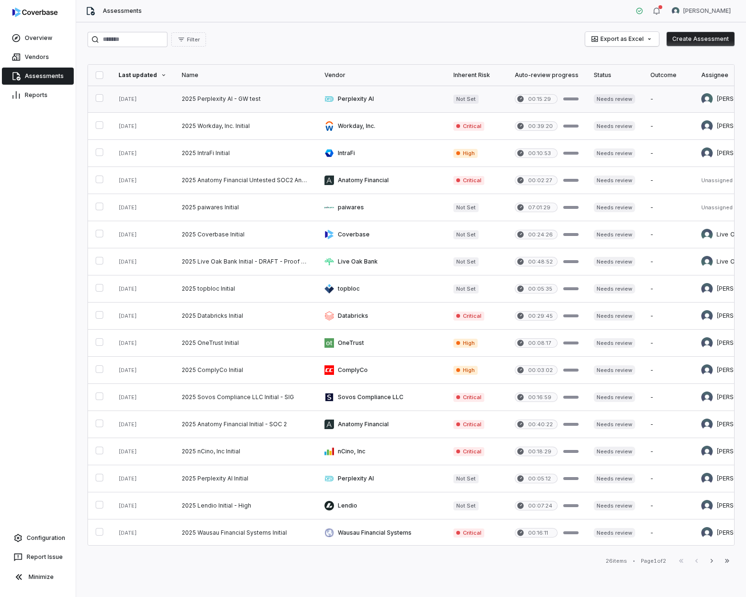
click at [143, 98] on link at bounding box center [142, 99] width 63 height 27
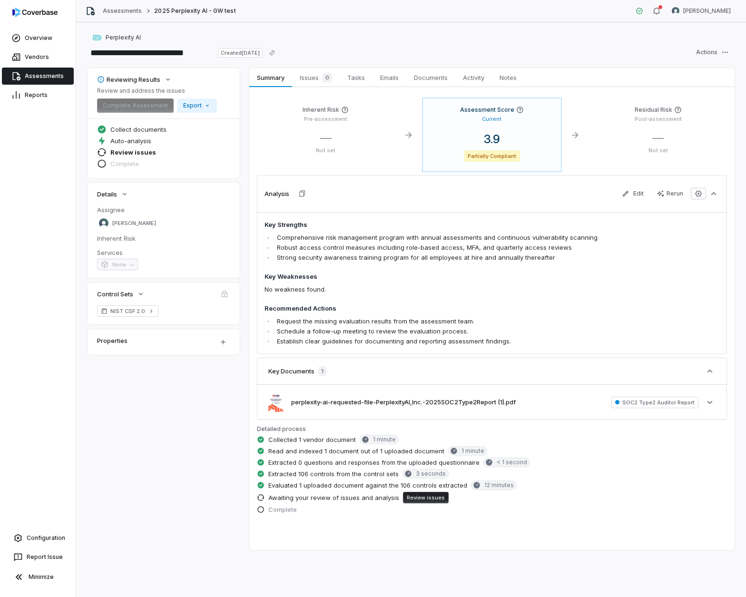
click at [424, 502] on button "Review issues" at bounding box center [426, 497] width 46 height 11
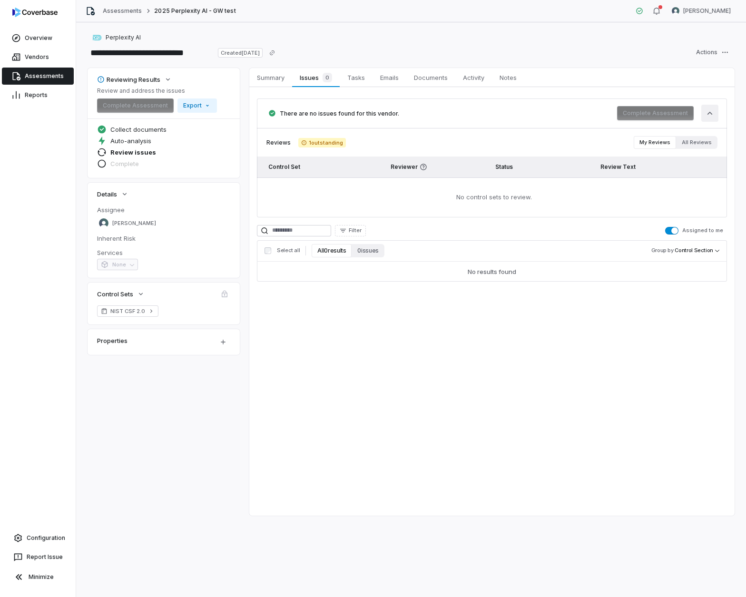
click at [710, 111] on icon "button" at bounding box center [710, 114] width 10 height 10
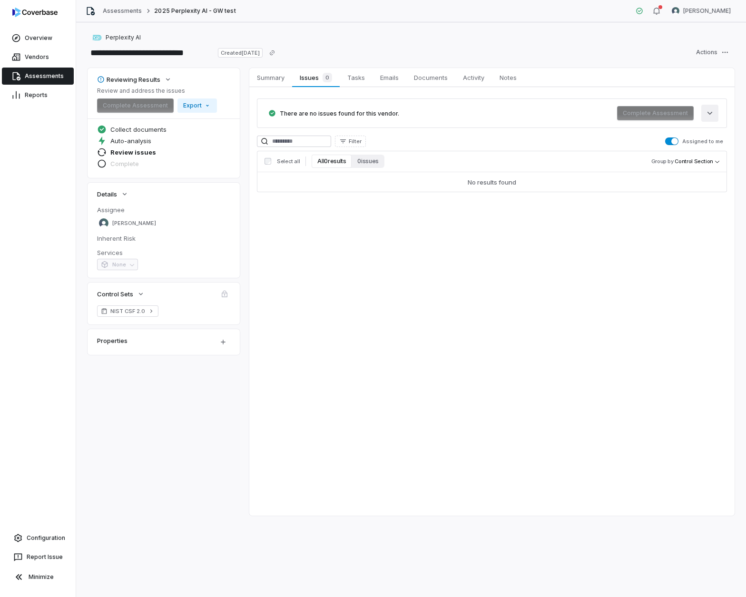
click at [713, 113] on icon "button" at bounding box center [710, 114] width 10 height 10
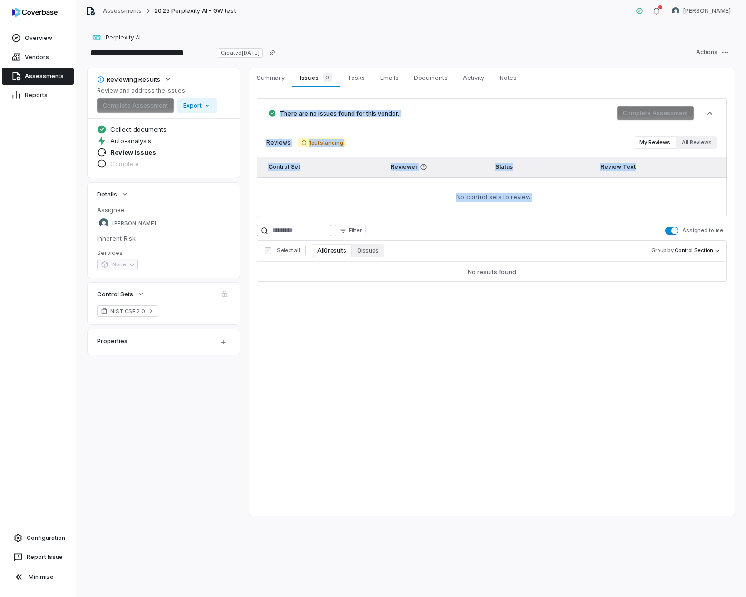
drag, startPoint x: 279, startPoint y: 111, endPoint x: 646, endPoint y: 205, distance: 378.3
click at [646, 205] on div "There are no issues found for this vendor. Complete Assessment Reviews 1 outsta…" at bounding box center [492, 158] width 470 height 119
click at [559, 201] on td "No control sets to review." at bounding box center [492, 198] width 470 height 40
drag, startPoint x: 566, startPoint y: 204, endPoint x: 342, endPoint y: 49, distance: 272.7
click at [342, 49] on div "**********" at bounding box center [411, 309] width 670 height 575
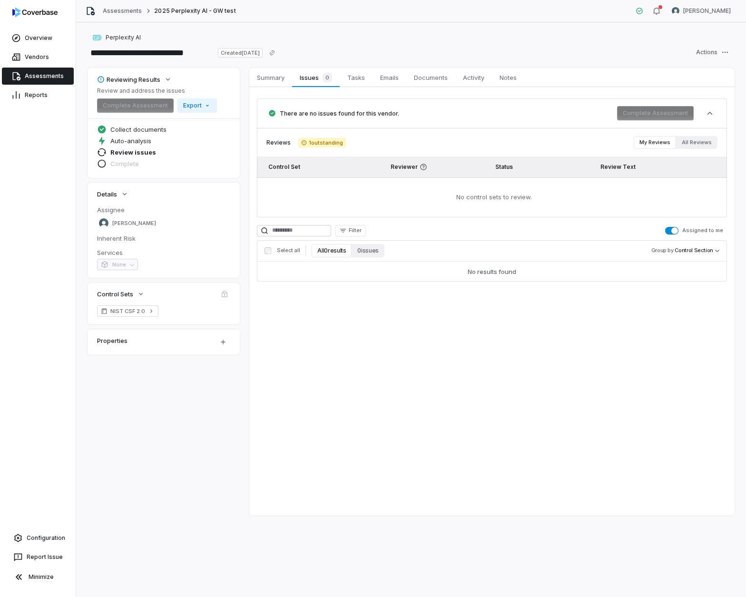
click at [344, 49] on div "**********" at bounding box center [411, 52] width 647 height 15
click at [346, 77] on span "Tasks" at bounding box center [356, 77] width 25 height 12
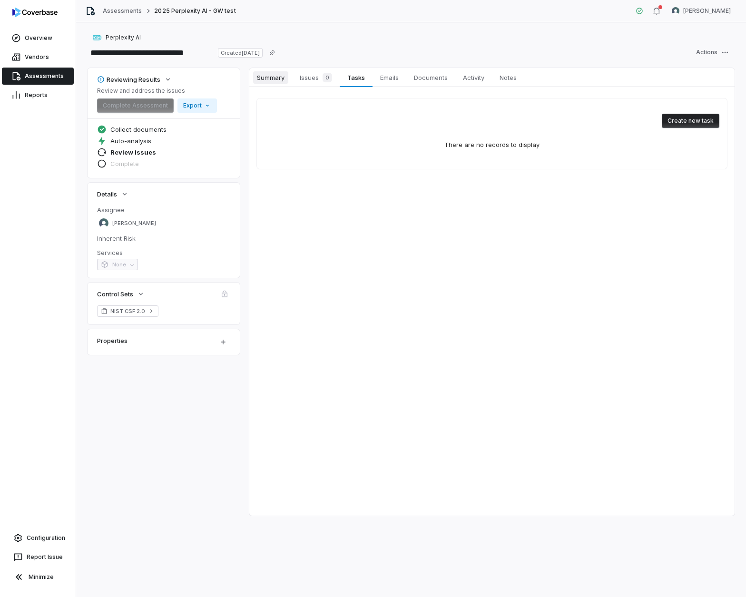
click at [280, 78] on span "Summary" at bounding box center [270, 77] width 35 height 12
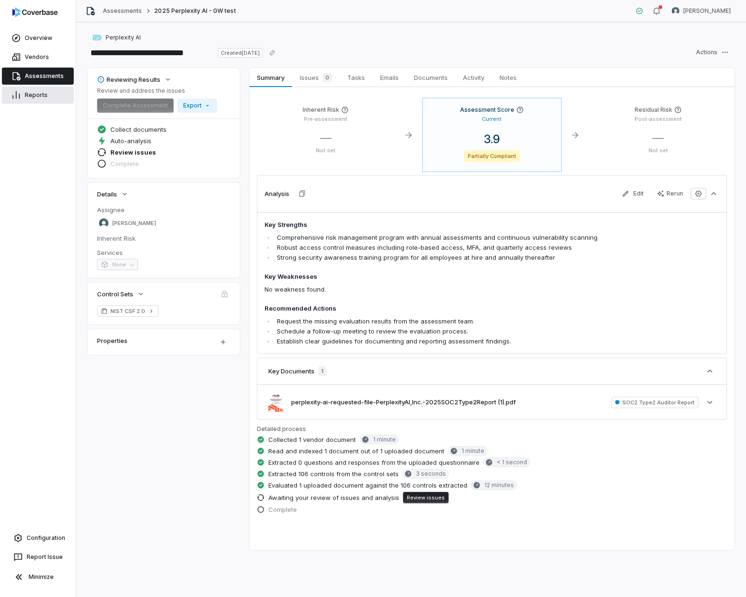
click at [42, 98] on link "Reports" at bounding box center [38, 95] width 72 height 17
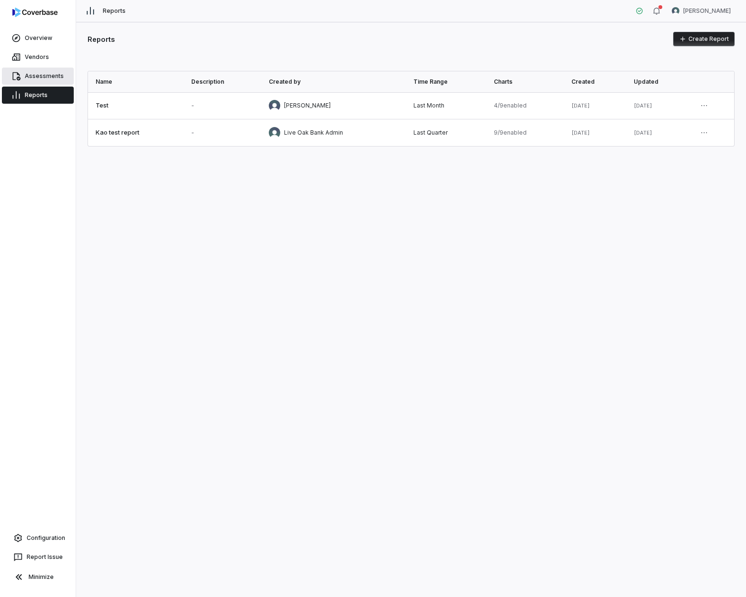
click at [42, 70] on link "Assessments" at bounding box center [38, 76] width 72 height 17
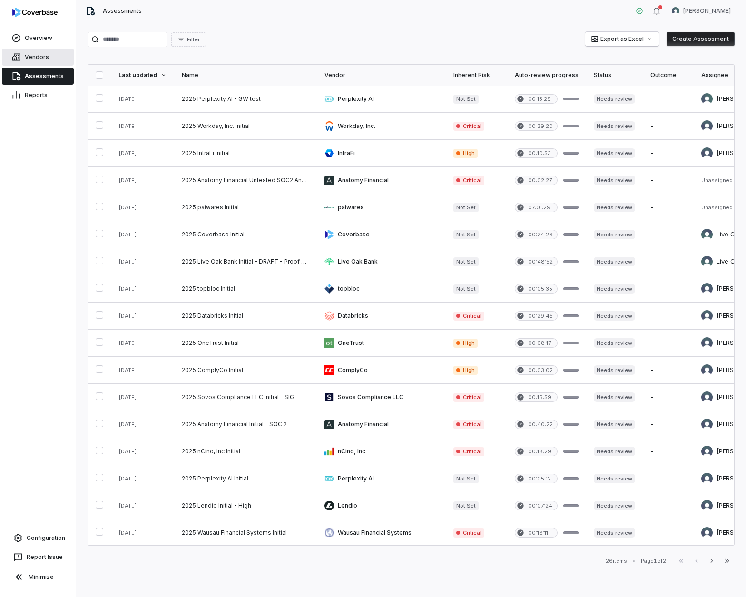
click at [40, 61] on link "Vendors" at bounding box center [38, 57] width 72 height 17
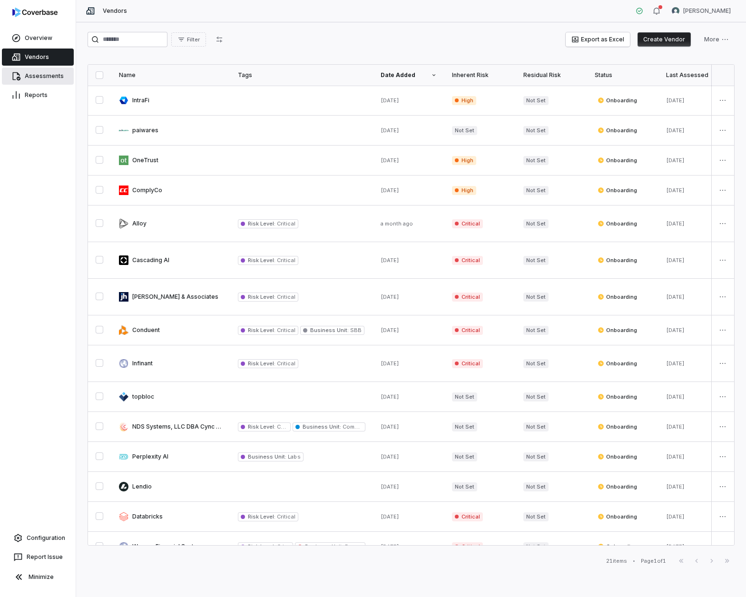
click at [56, 73] on link "Assessments" at bounding box center [38, 76] width 72 height 17
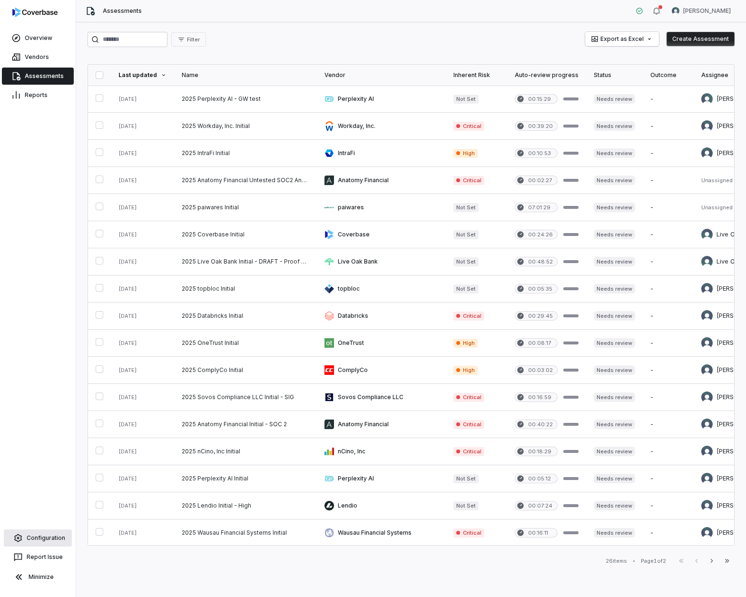
click at [50, 538] on link "Configuration" at bounding box center [38, 538] width 68 height 17
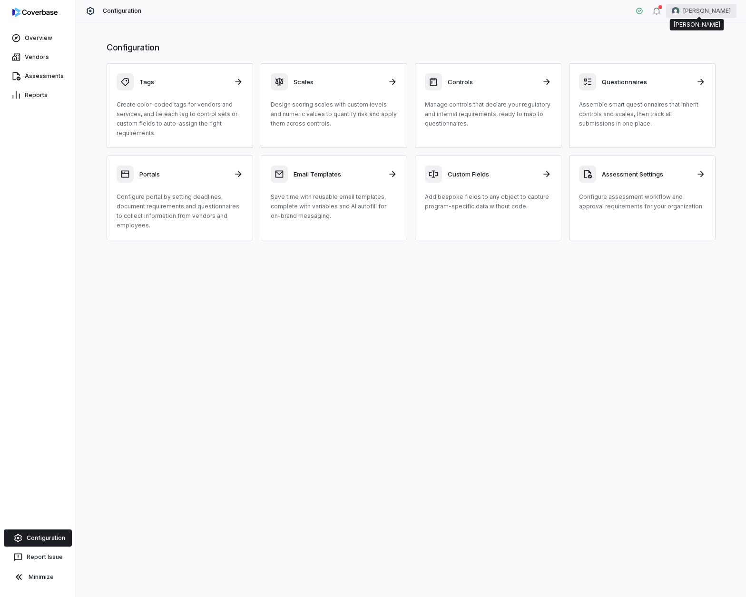
click at [695, 15] on html "Overview Vendors Assessments Reports Configuration Report Issue Minimize Config…" at bounding box center [373, 298] width 746 height 597
click at [695, 50] on div "Organization" at bounding box center [696, 48] width 73 height 15
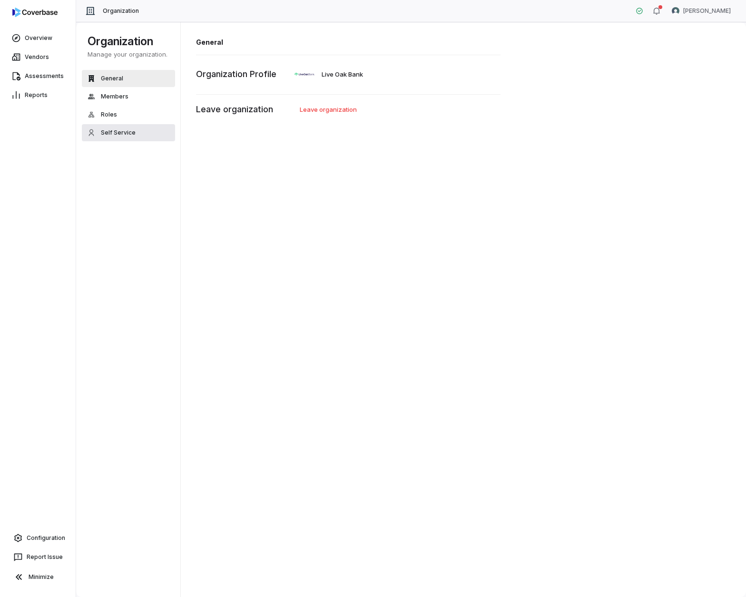
click at [134, 129] on button "Self Service" at bounding box center [128, 132] width 93 height 17
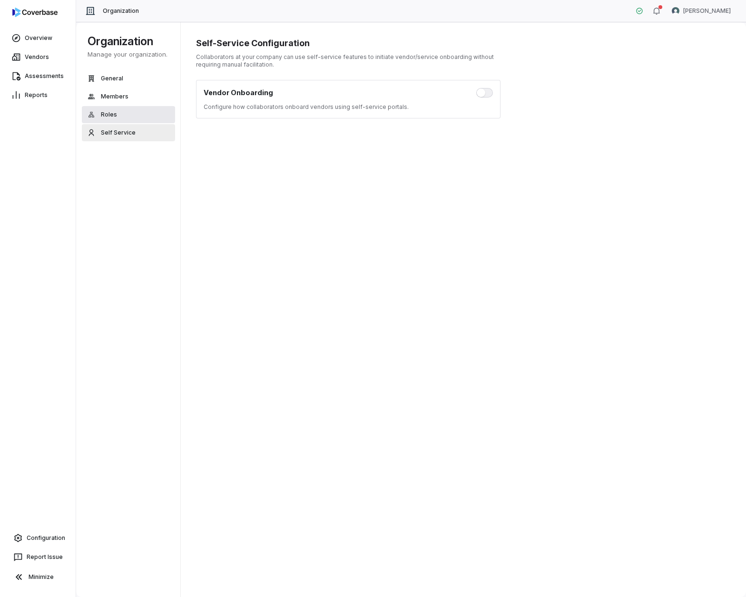
click at [133, 116] on button "Roles" at bounding box center [128, 114] width 93 height 17
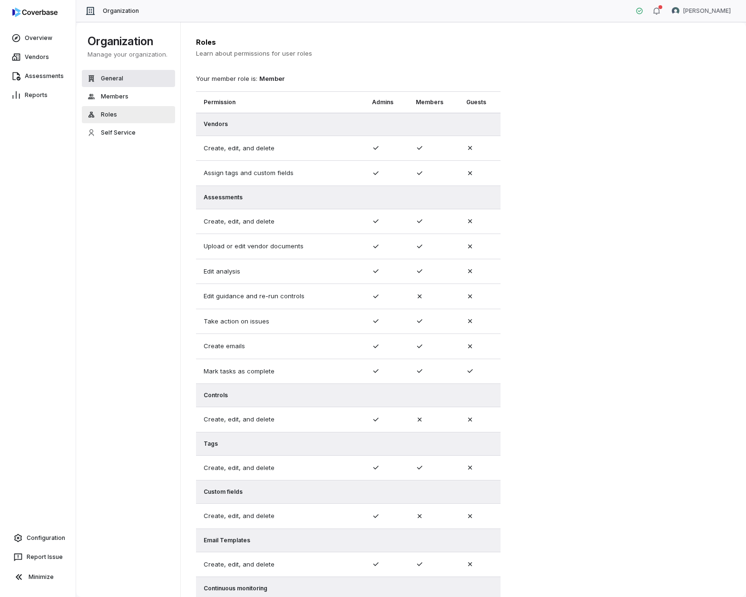
click at [131, 83] on button "General" at bounding box center [128, 78] width 93 height 17
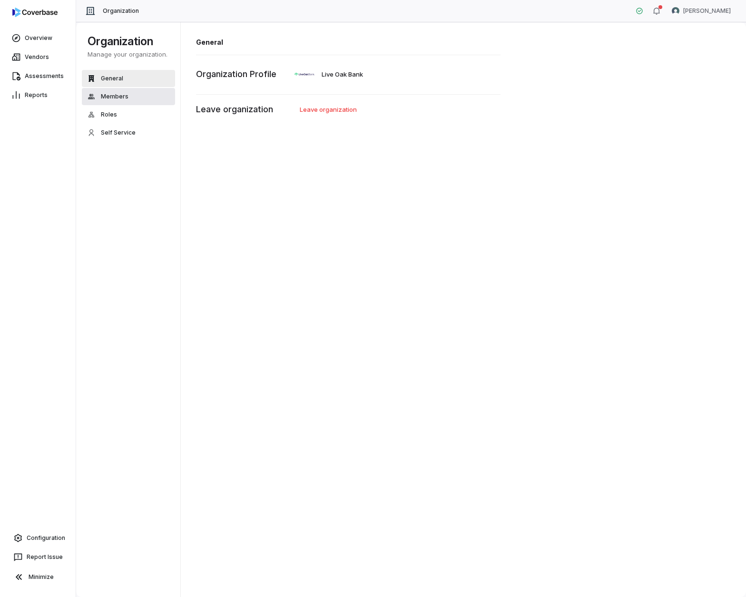
click at [109, 97] on span "Members" at bounding box center [115, 97] width 28 height 8
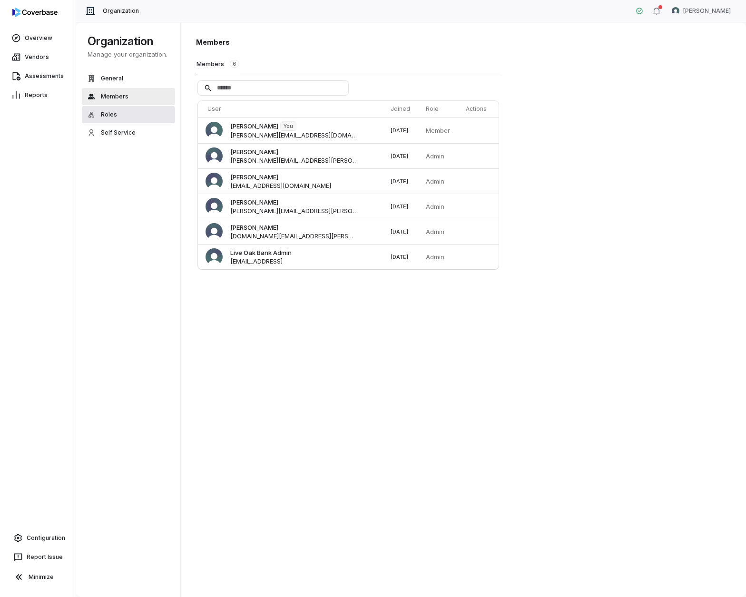
click at [116, 115] on button "Roles" at bounding box center [128, 114] width 93 height 17
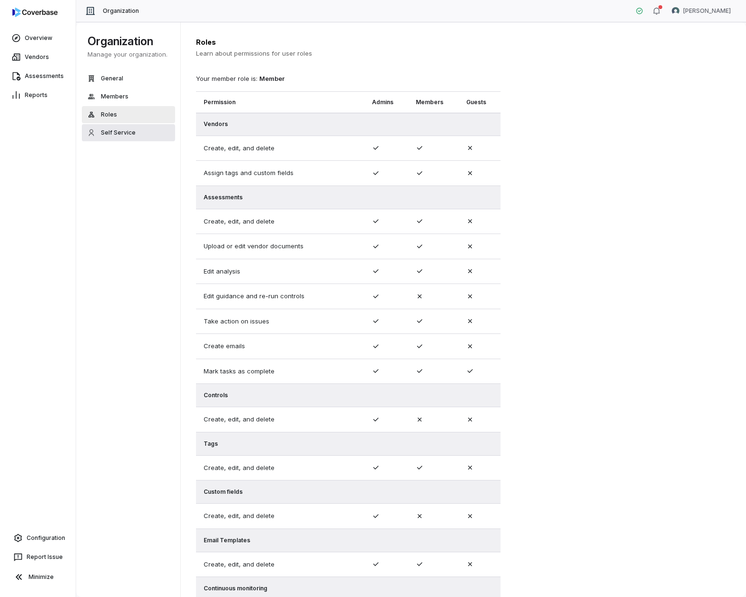
click at [123, 139] on button "Self Service" at bounding box center [128, 132] width 93 height 17
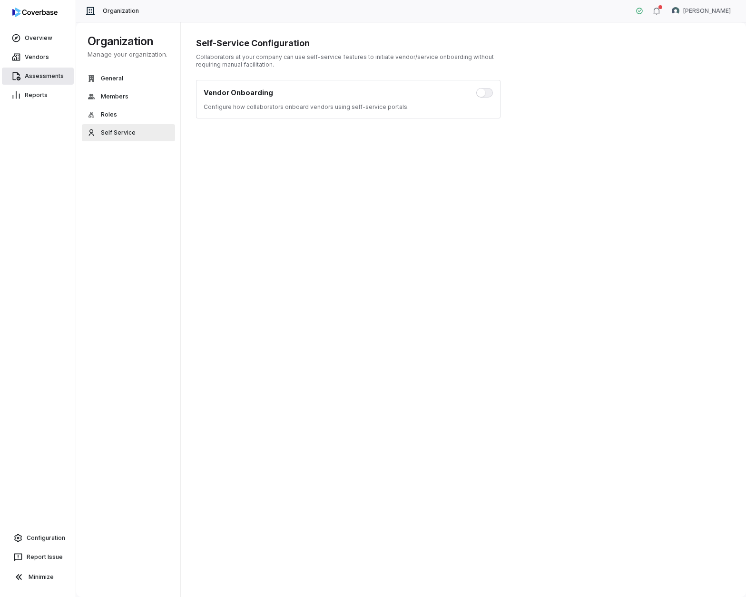
click at [51, 71] on link "Assessments" at bounding box center [38, 76] width 72 height 17
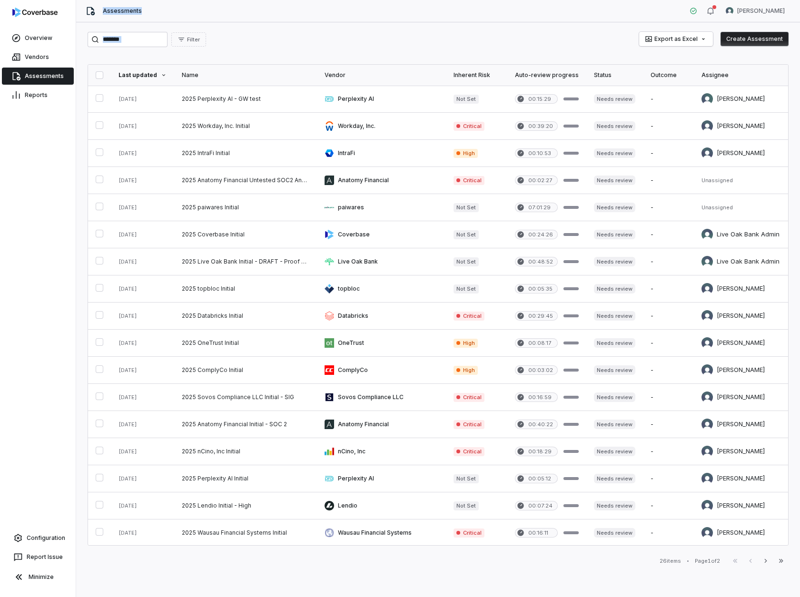
drag, startPoint x: 85, startPoint y: 10, endPoint x: 755, endPoint y: 37, distance: 670.3
click at [764, 39] on div "Assessments George Werbacher Filter Export as Excel Create Assessment Last upda…" at bounding box center [438, 298] width 724 height 597
click at [625, 25] on div "Filter Export as Excel Create Assessment Last updated Name Vendor Inherent Risk…" at bounding box center [438, 309] width 724 height 575
click at [40, 43] on link "Overview" at bounding box center [38, 38] width 72 height 17
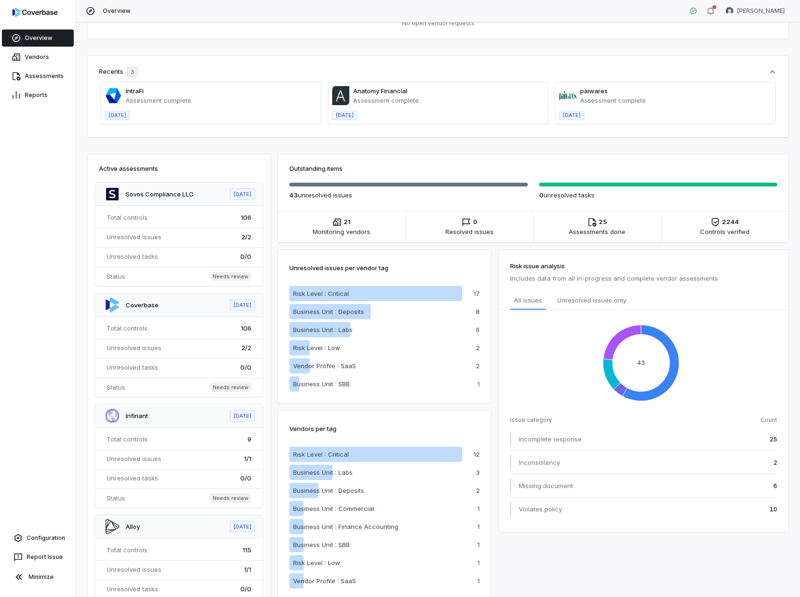
scroll to position [46, 0]
click at [39, 62] on link "Vendors" at bounding box center [38, 57] width 72 height 17
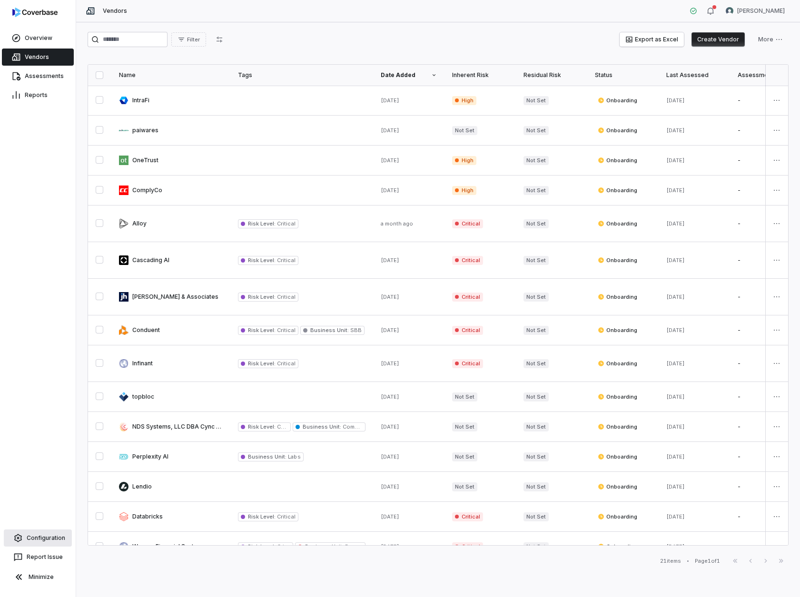
click at [42, 537] on link "Configuration" at bounding box center [38, 538] width 68 height 17
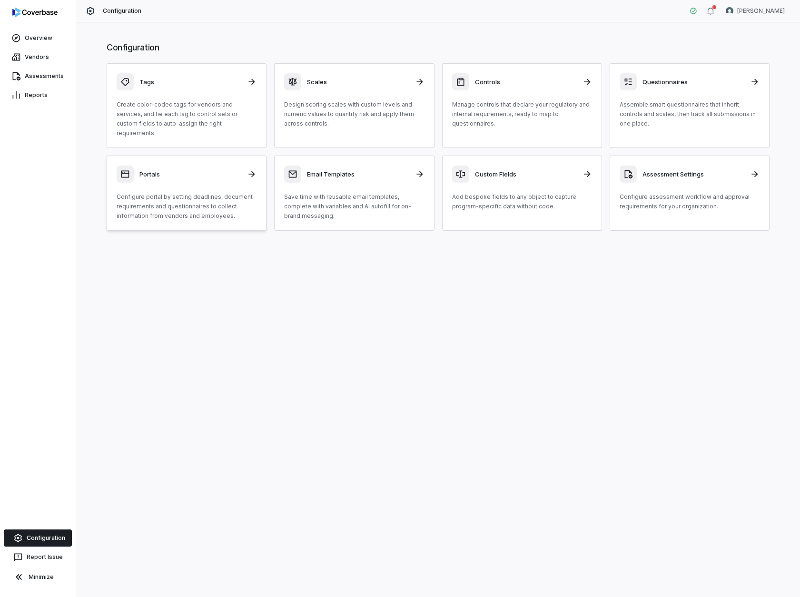
click at [195, 177] on div "Portals Configure portal by setting deadlines, document requirements and questi…" at bounding box center [187, 193] width 140 height 55
click at [653, 101] on p "Assemble smart questionnaires that inherit controls and scales, then track all …" at bounding box center [690, 114] width 140 height 29
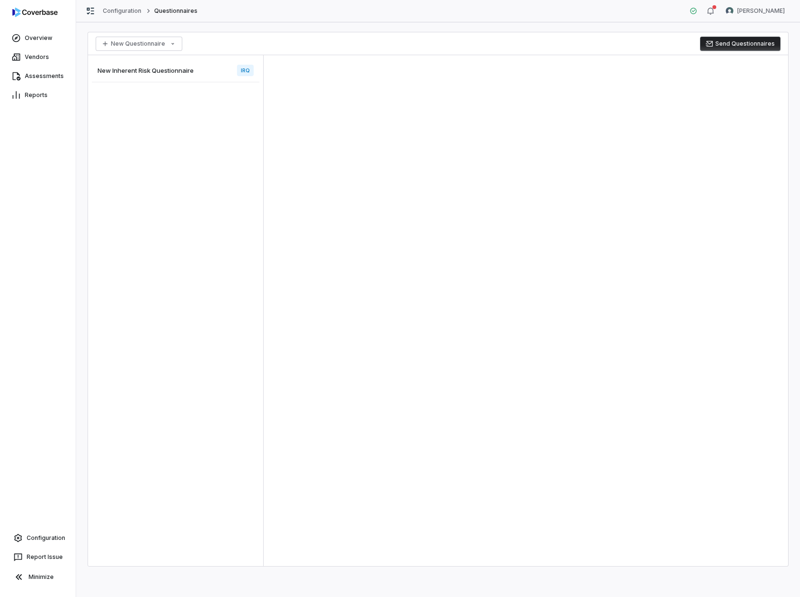
click at [179, 70] on span "New Inherent Risk Questionnaire" at bounding box center [146, 70] width 96 height 9
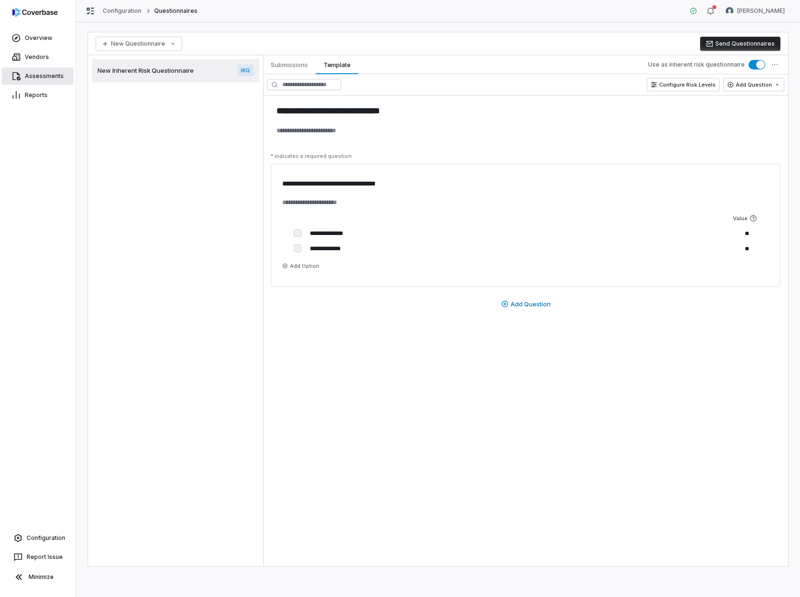
click at [33, 71] on link "Assessments" at bounding box center [38, 76] width 72 height 17
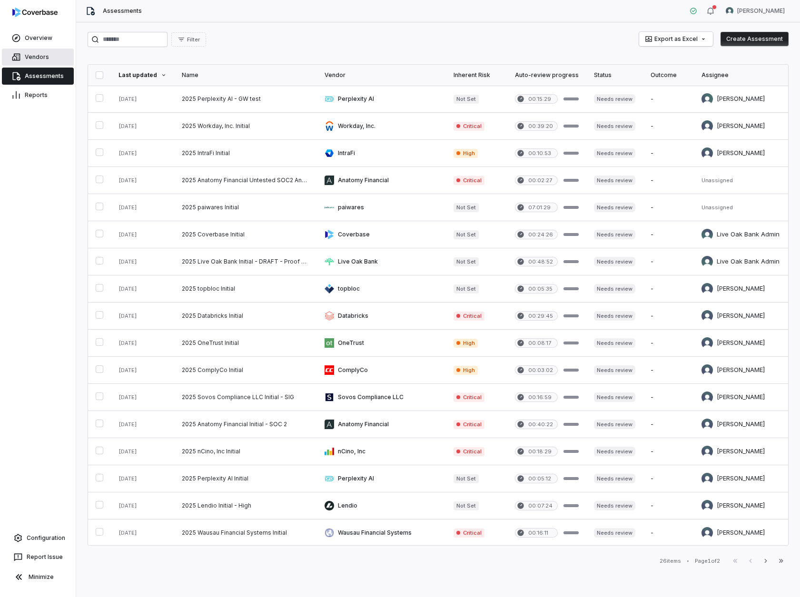
click at [34, 59] on link "Vendors" at bounding box center [38, 57] width 72 height 17
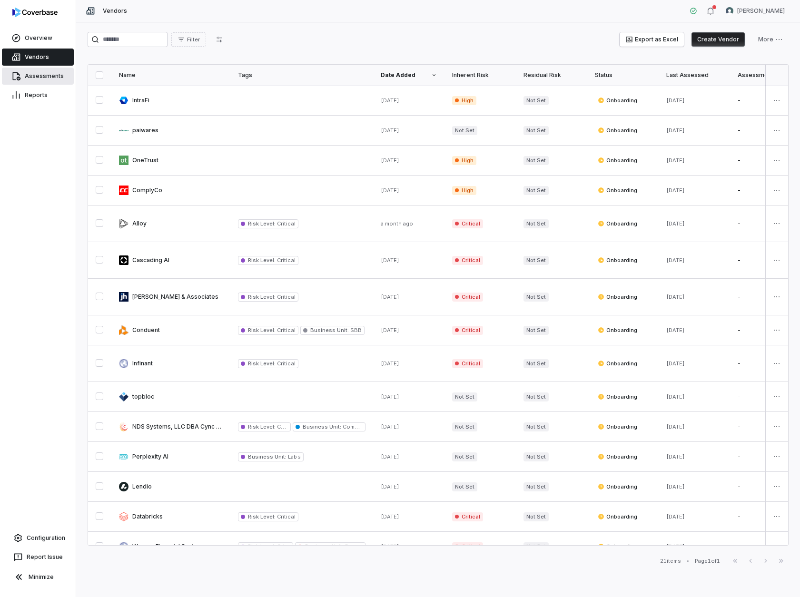
click at [37, 74] on link "Assessments" at bounding box center [38, 76] width 72 height 17
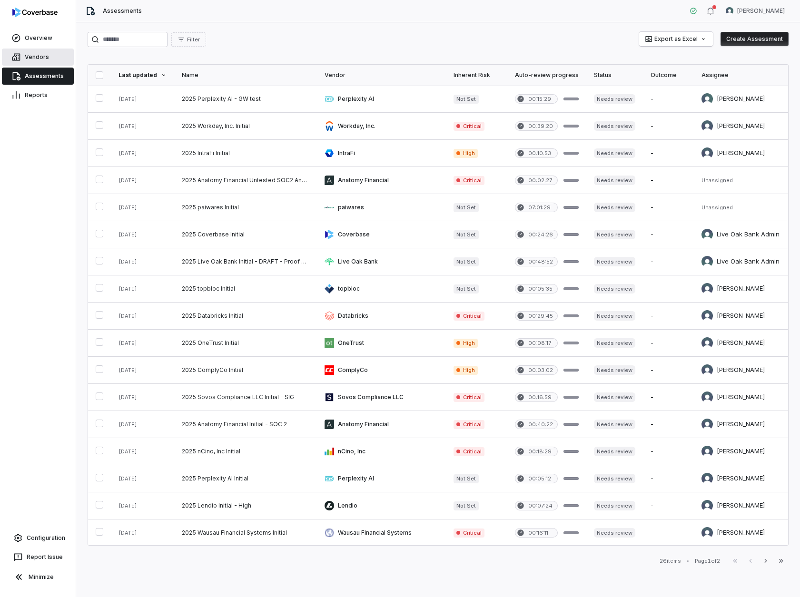
click at [35, 57] on link "Vendors" at bounding box center [38, 57] width 72 height 17
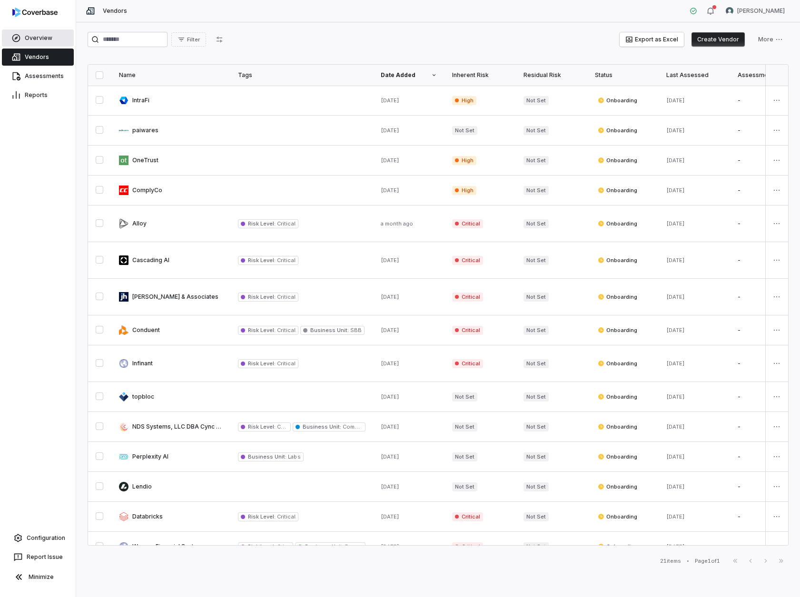
click at [37, 40] on link "Overview" at bounding box center [38, 38] width 72 height 17
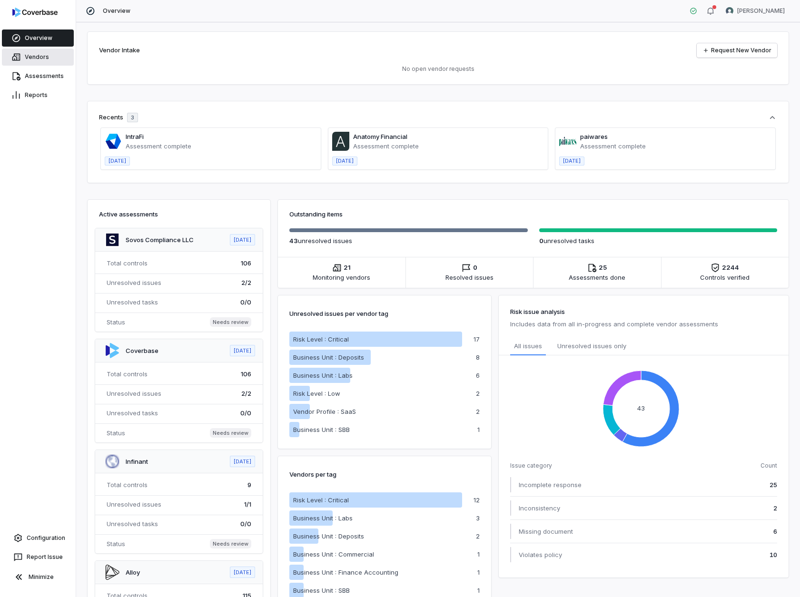
click at [39, 55] on link "Vendors" at bounding box center [38, 57] width 72 height 17
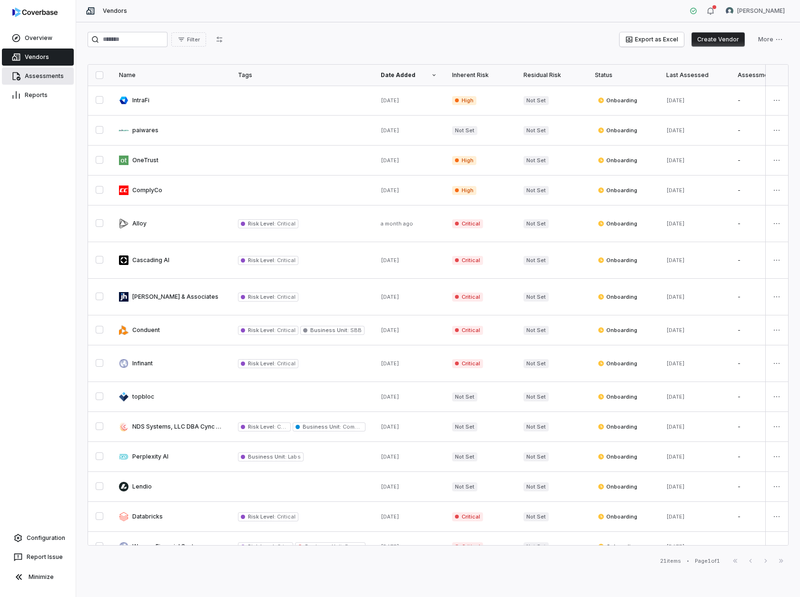
click at [48, 79] on link "Assessments" at bounding box center [38, 76] width 72 height 17
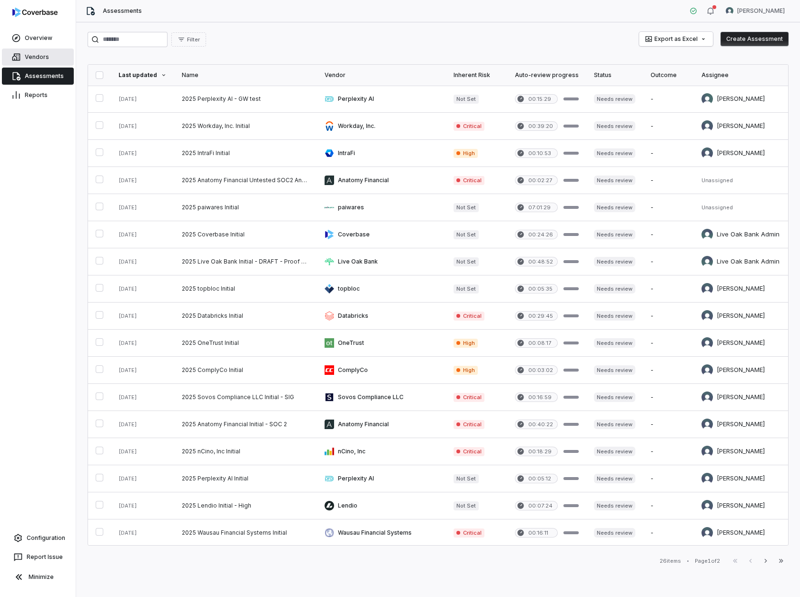
click at [55, 60] on link "Vendors" at bounding box center [38, 57] width 72 height 17
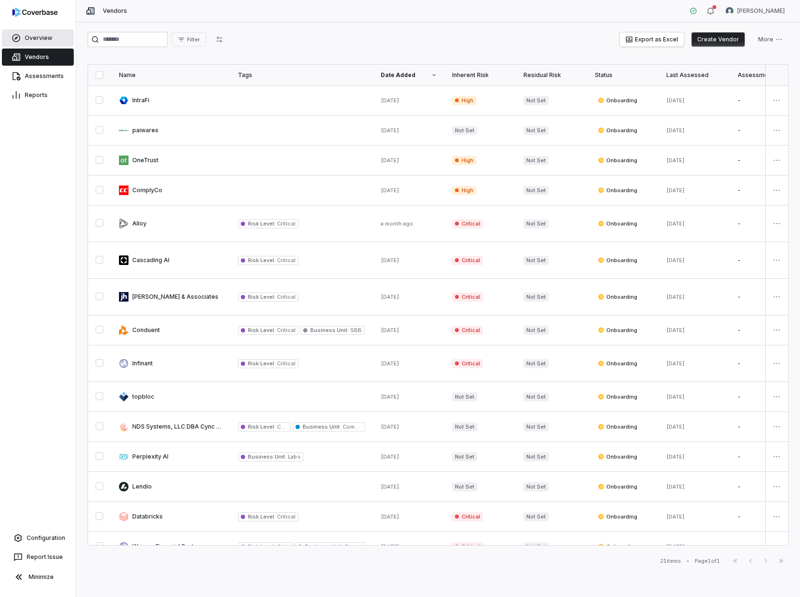
click at [49, 40] on link "Overview" at bounding box center [38, 38] width 72 height 17
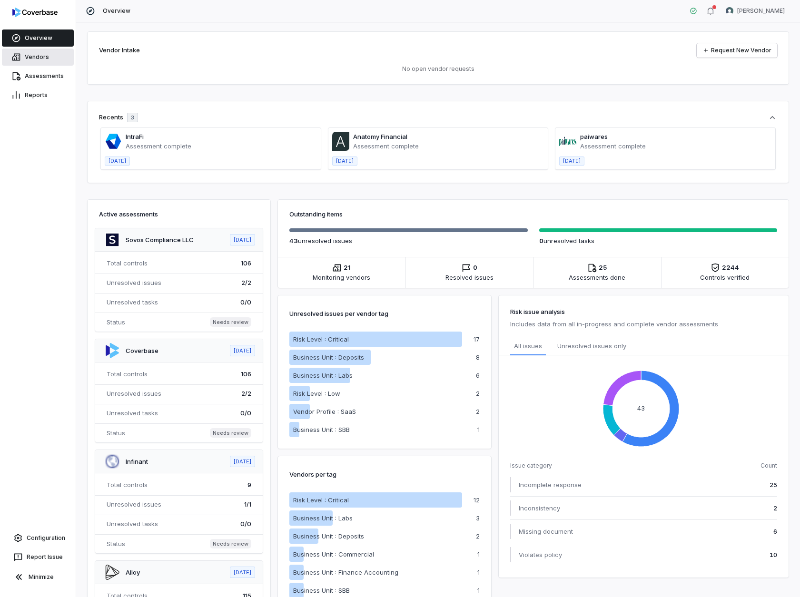
click at [49, 55] on link "Vendors" at bounding box center [38, 57] width 72 height 17
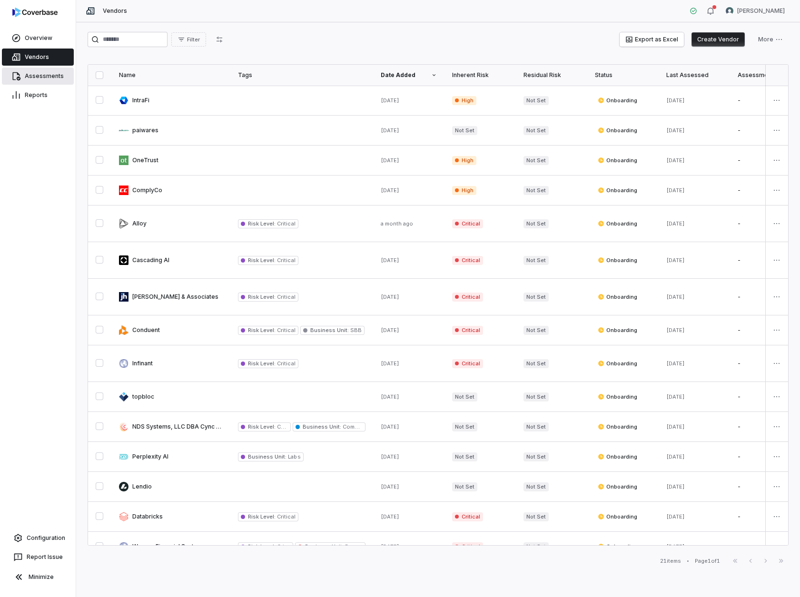
click at [52, 72] on link "Assessments" at bounding box center [38, 76] width 72 height 17
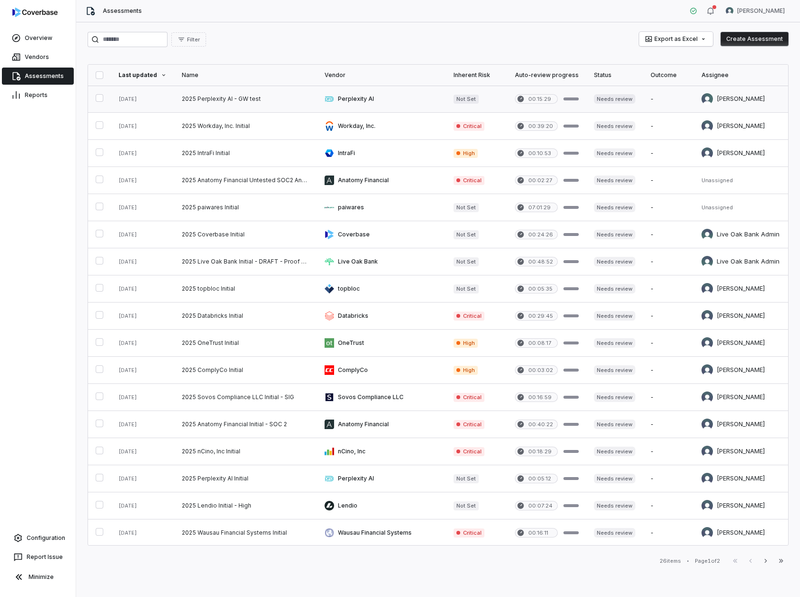
click at [230, 93] on link at bounding box center [245, 99] width 143 height 27
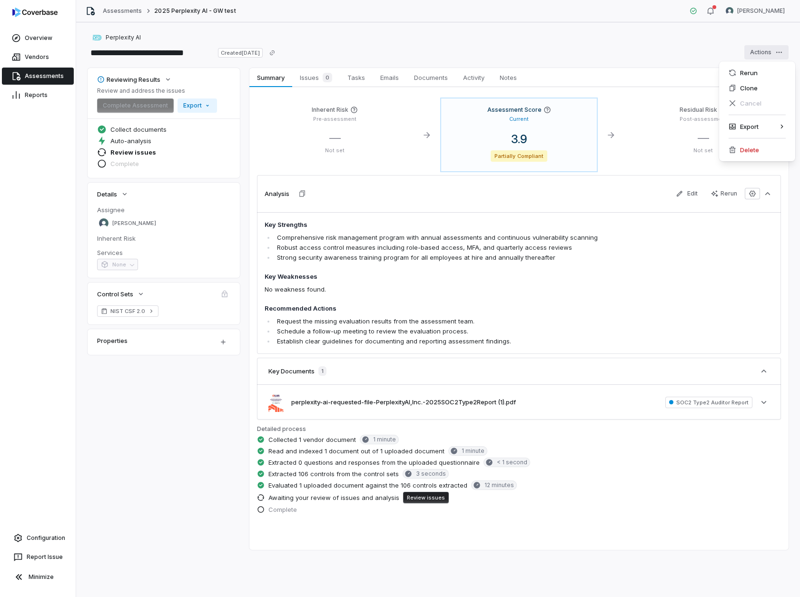
click at [782, 51] on html "**********" at bounding box center [400, 298] width 800 height 597
click at [695, 46] on html "**********" at bounding box center [400, 298] width 800 height 597
click at [28, 55] on link "Vendors" at bounding box center [38, 57] width 72 height 17
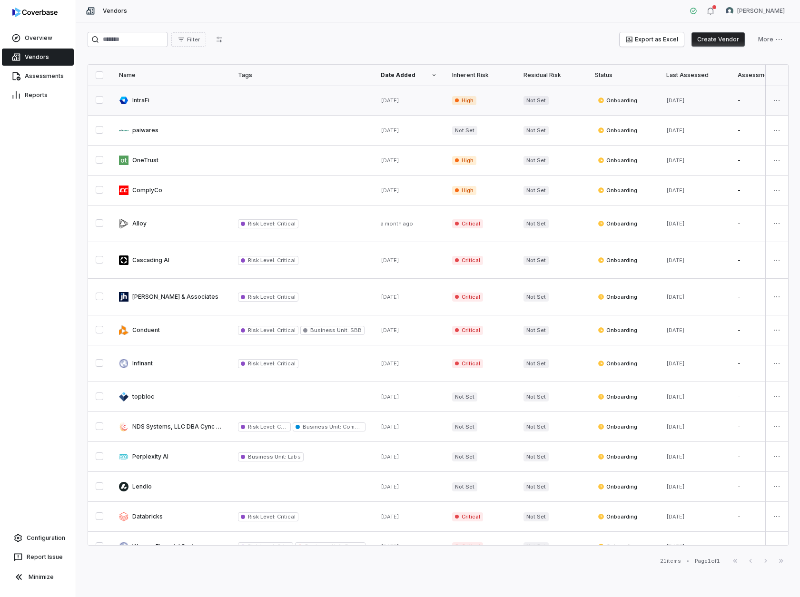
click at [218, 106] on link at bounding box center [170, 101] width 119 height 30
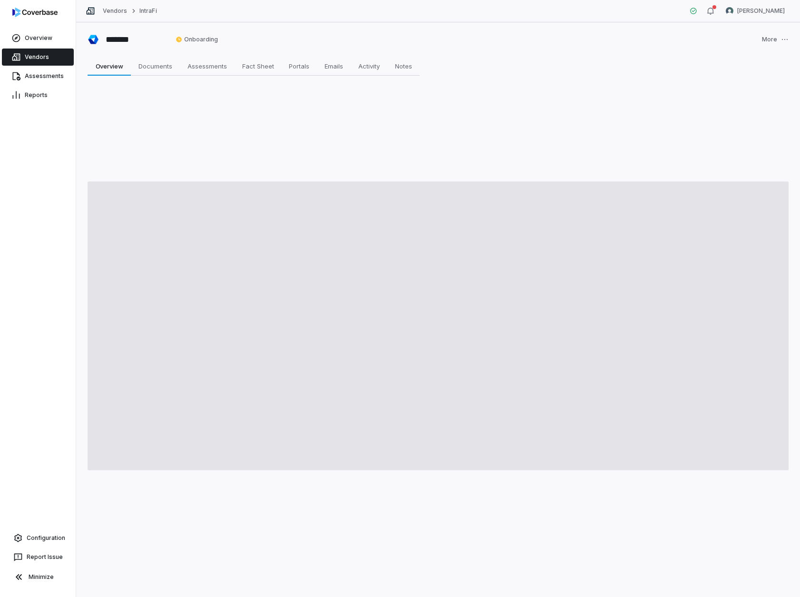
type textarea "*"
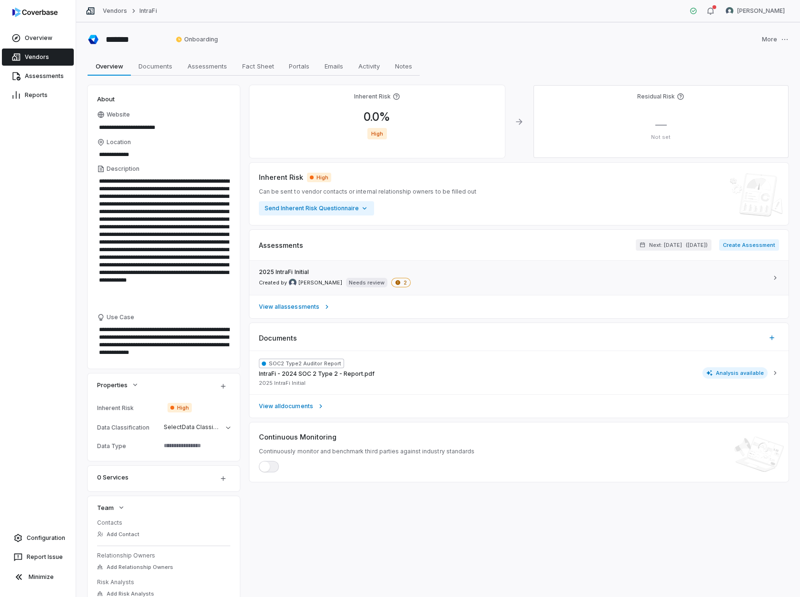
click at [482, 278] on div "2025 IntraFi Initial Created by Gerald Pe Needs review 2" at bounding box center [513, 277] width 509 height 19
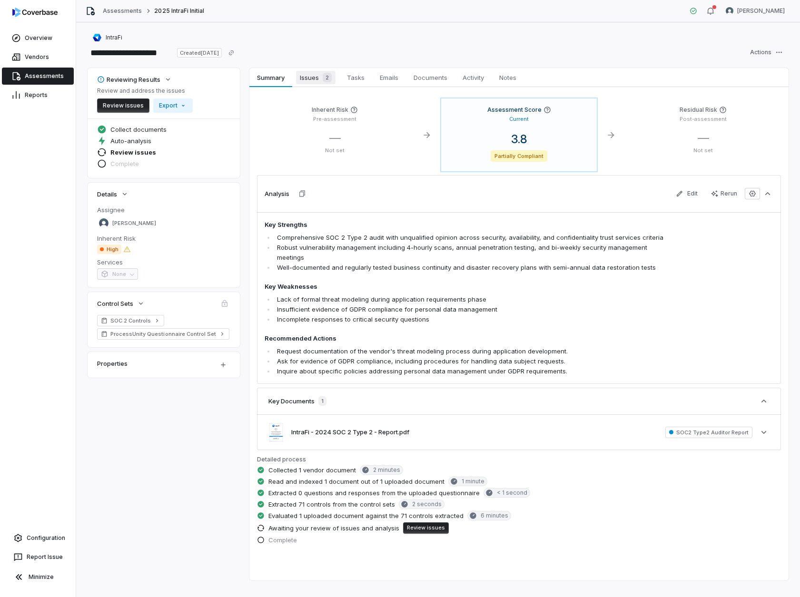
click at [323, 75] on div "2" at bounding box center [325, 78] width 13 height 10
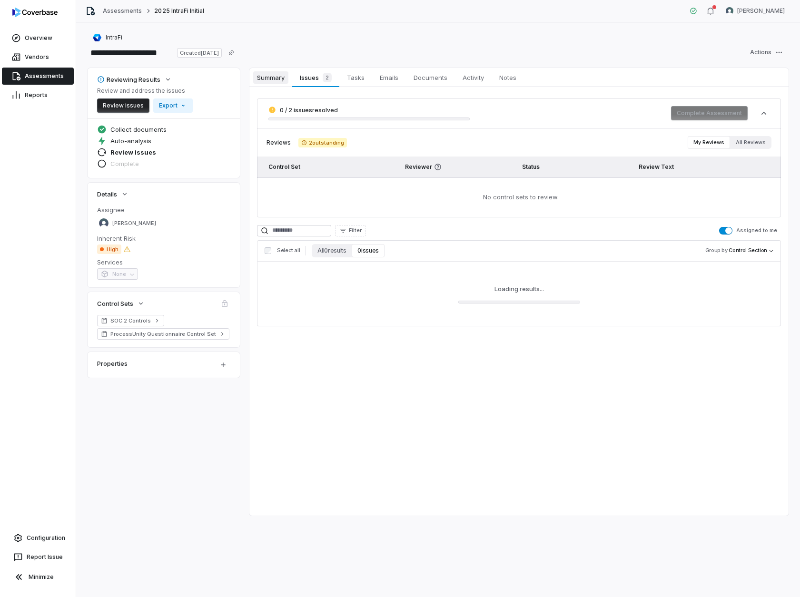
click at [269, 77] on span "Summary" at bounding box center [270, 77] width 35 height 12
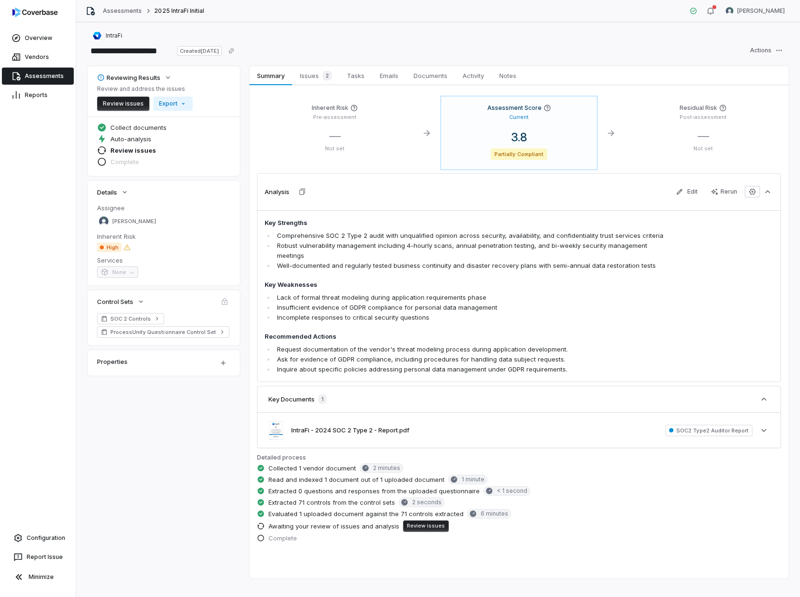
scroll to position [3, 0]
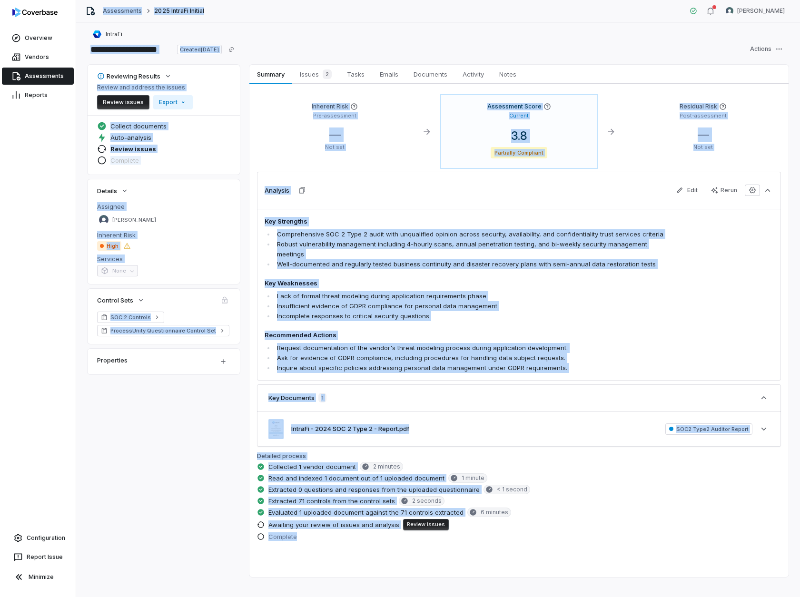
drag, startPoint x: 78, startPoint y: 7, endPoint x: 732, endPoint y: 561, distance: 856.9
click at [732, 561] on div "**********" at bounding box center [438, 298] width 724 height 597
click at [233, 471] on div "Reviewing Results Review and address the issues Review issues Export Collect do…" at bounding box center [438, 321] width 701 height 513
